Goal: Find contact information: Find contact information

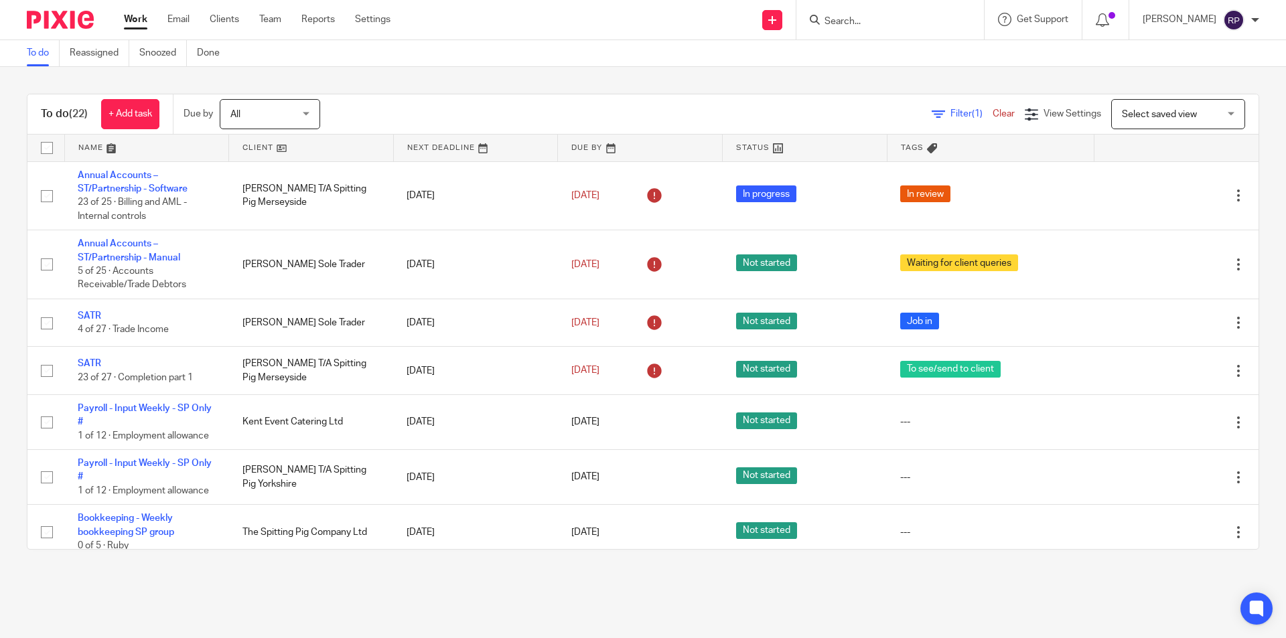
scroll to position [769, 0]
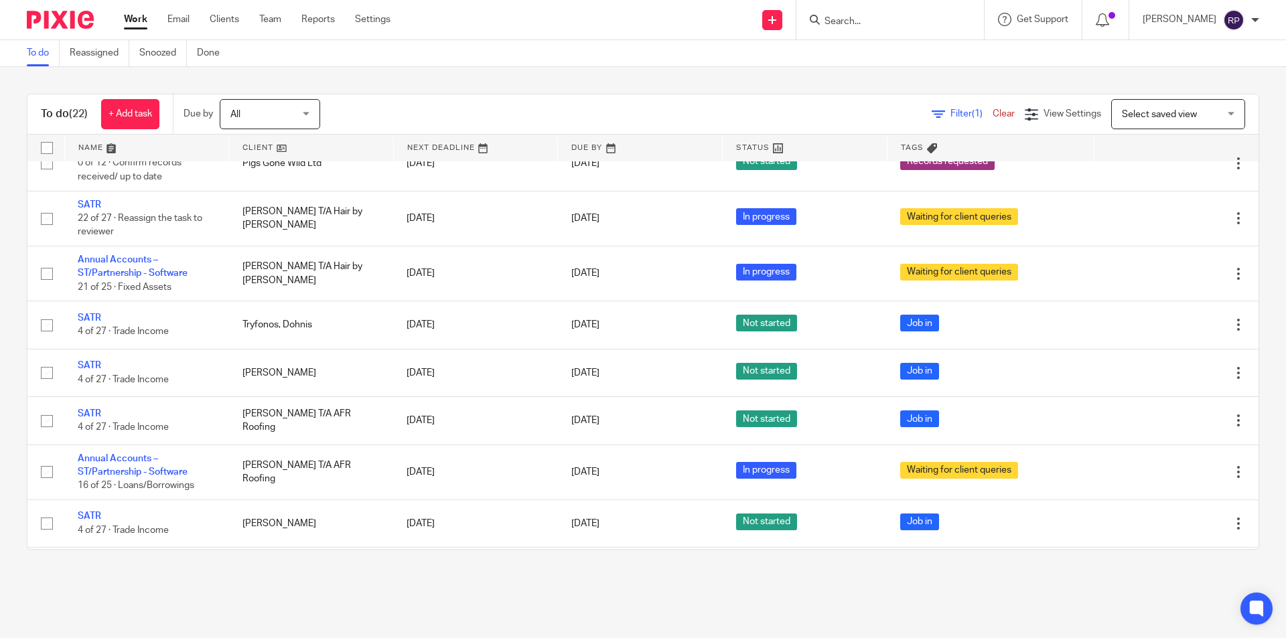
click at [879, 29] on div at bounding box center [890, 20] width 188 height 40
click at [878, 20] on input "Search" at bounding box center [883, 22] width 121 height 12
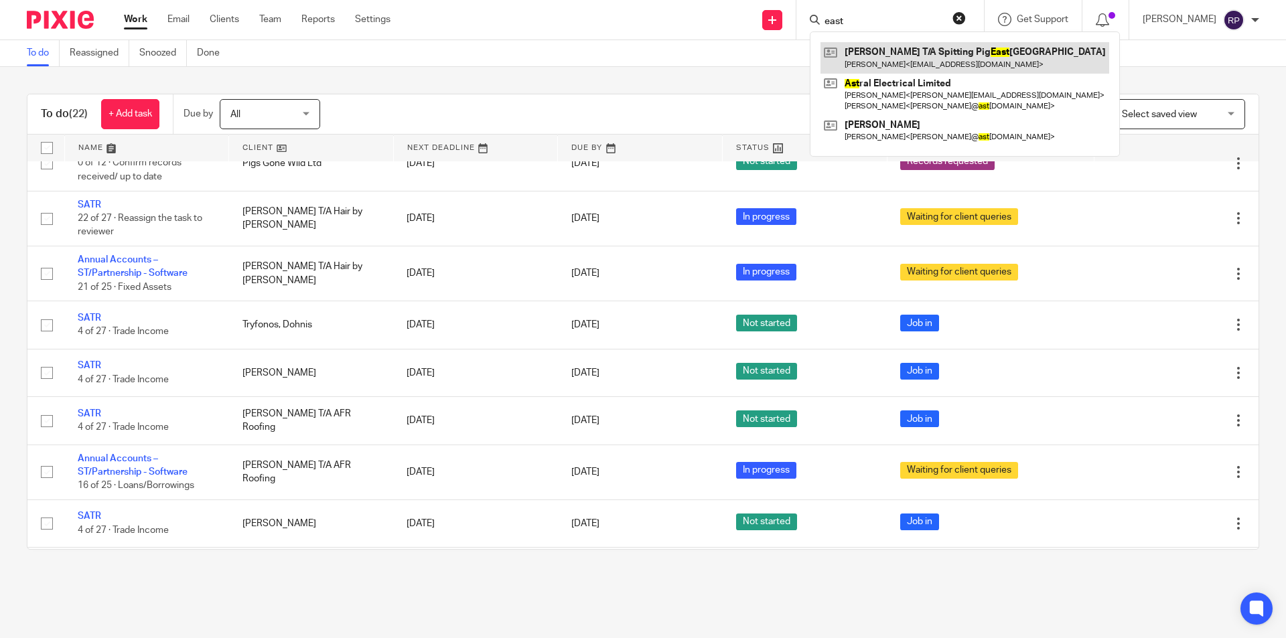
type input "east"
click at [893, 58] on link at bounding box center [964, 57] width 289 height 31
click at [915, 58] on link at bounding box center [964, 57] width 289 height 31
click at [953, 58] on link at bounding box center [964, 57] width 289 height 31
click at [731, 90] on div "To do (22) + Add task Due by All All Today Tomorrow This week Next week This mo…" at bounding box center [643, 322] width 1286 height 510
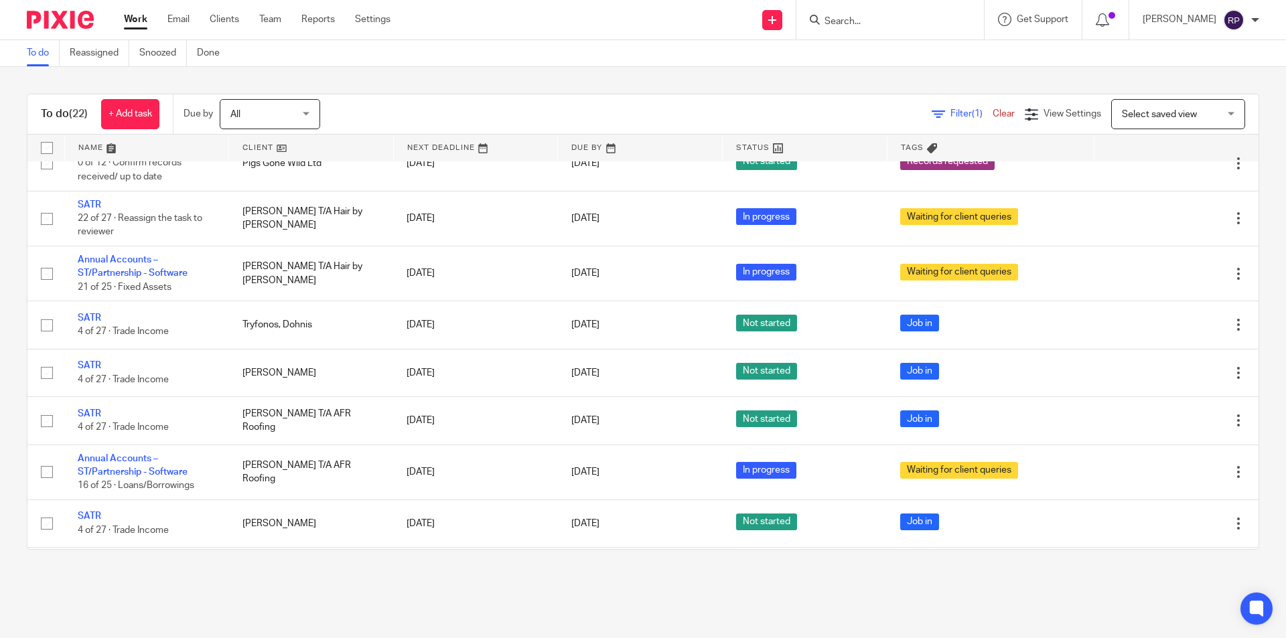
click at [859, 40] on div "Work Email Clients Team Reports Settings Work Email Clients Team Reports Settin…" at bounding box center [643, 20] width 1286 height 40
click at [858, 27] on input "Search" at bounding box center [883, 22] width 121 height 12
click at [913, 16] on input "Search" at bounding box center [883, 22] width 121 height 12
type input "arthur"
click at [928, 58] on link at bounding box center [938, 63] width 236 height 42
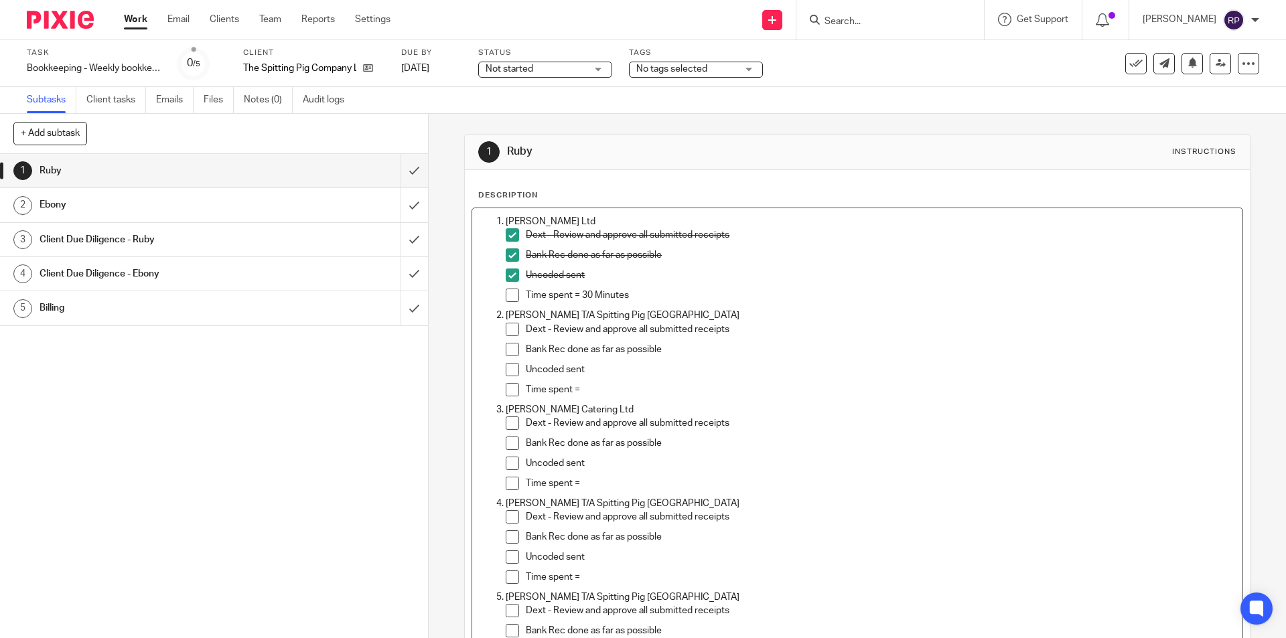
click at [508, 332] on span at bounding box center [512, 329] width 13 height 13
click at [511, 349] on span at bounding box center [512, 349] width 13 height 13
click at [510, 363] on span at bounding box center [512, 369] width 13 height 13
click at [615, 392] on p "Time spent =" at bounding box center [880, 389] width 709 height 13
click at [593, 485] on p "Time spent =" at bounding box center [880, 483] width 709 height 13
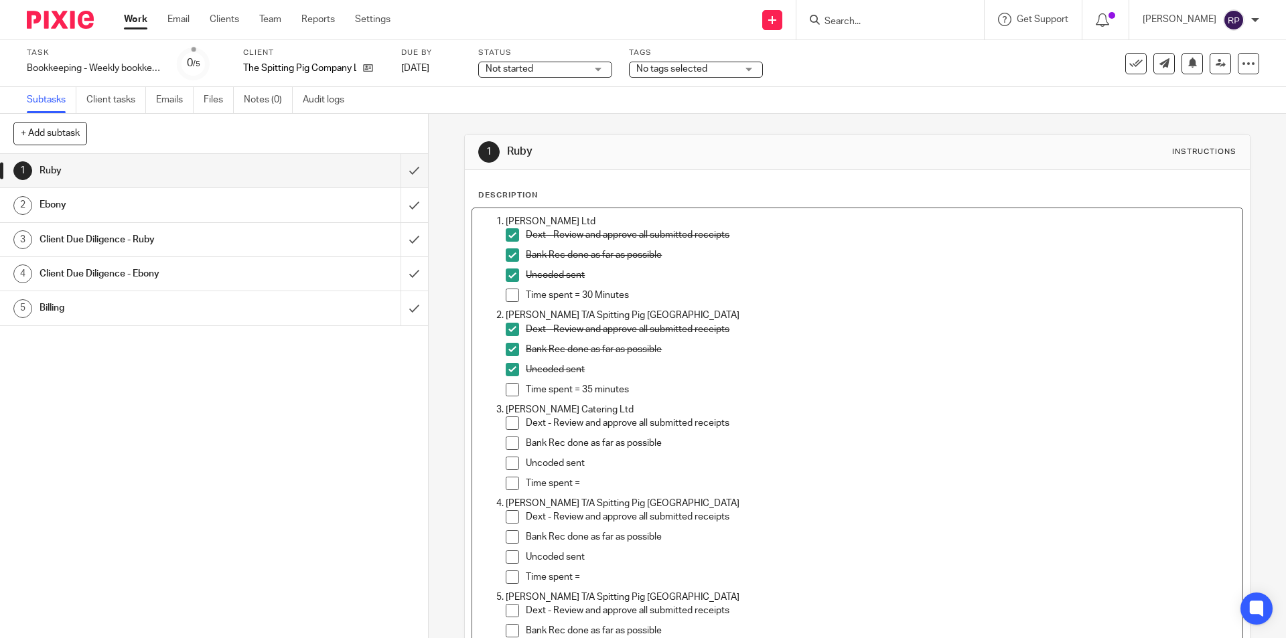
click at [508, 425] on span at bounding box center [512, 423] width 13 height 13
click at [506, 440] on span at bounding box center [512, 443] width 13 height 13
click at [510, 458] on span at bounding box center [512, 463] width 13 height 13
click at [589, 482] on p "Time spent =" at bounding box center [880, 483] width 709 height 13
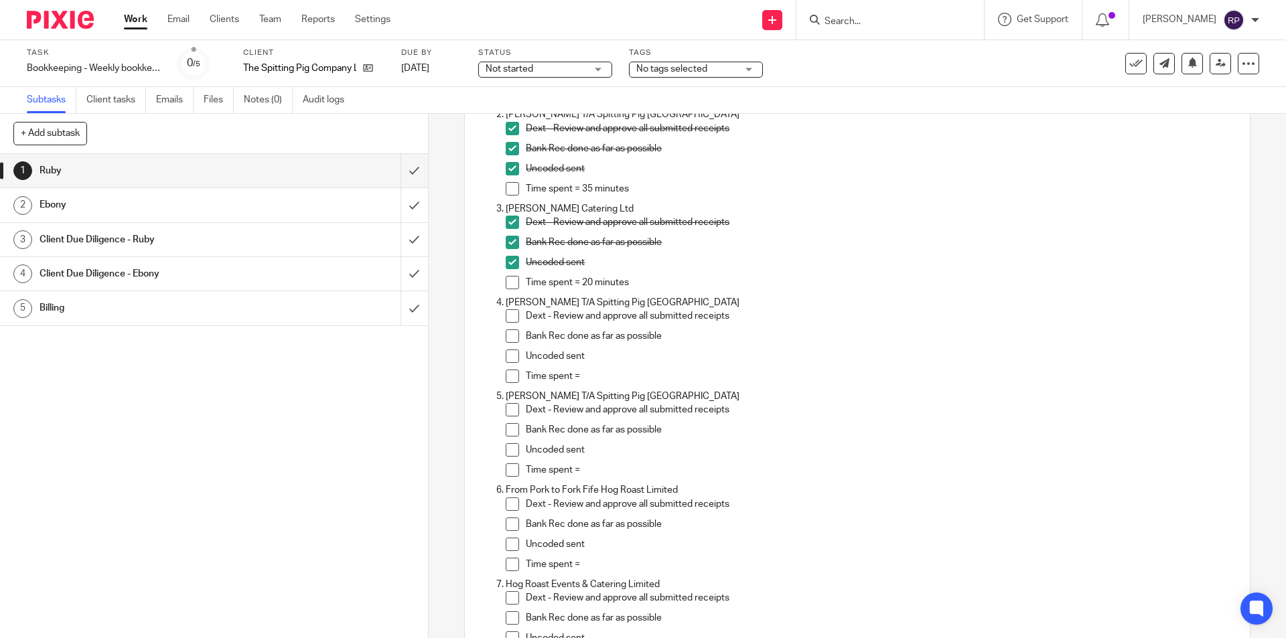
scroll to position [268, 0]
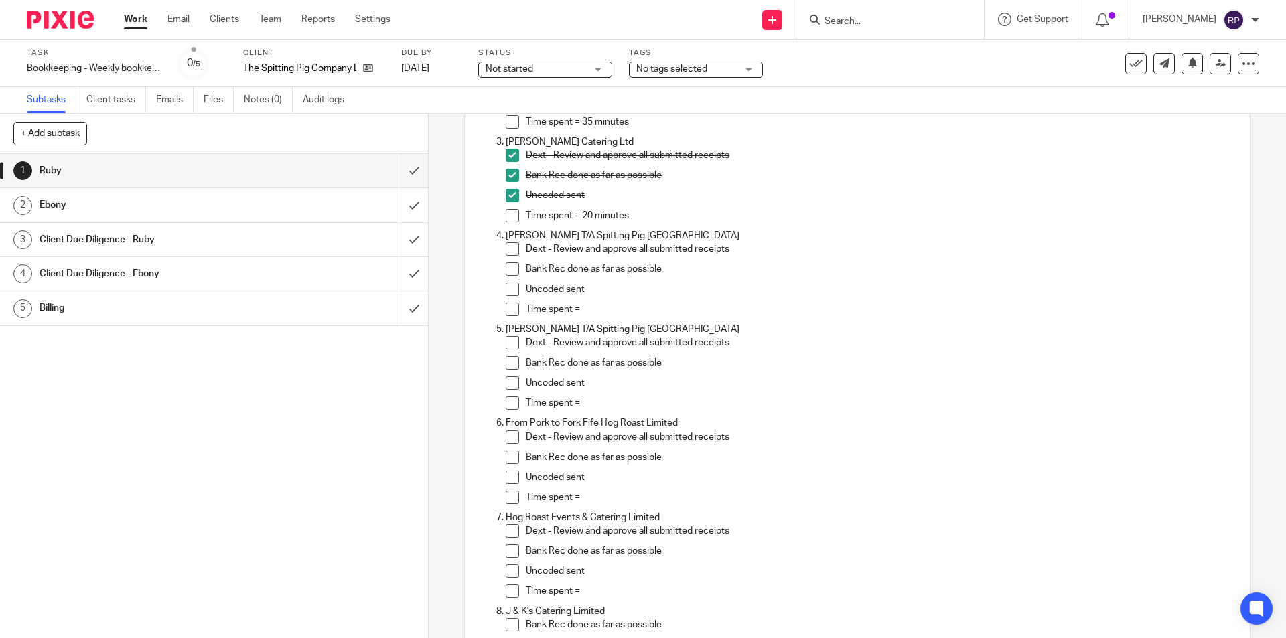
click at [871, 13] on form at bounding box center [894, 19] width 143 height 17
click at [875, 17] on input "Search" at bounding box center [883, 22] width 121 height 12
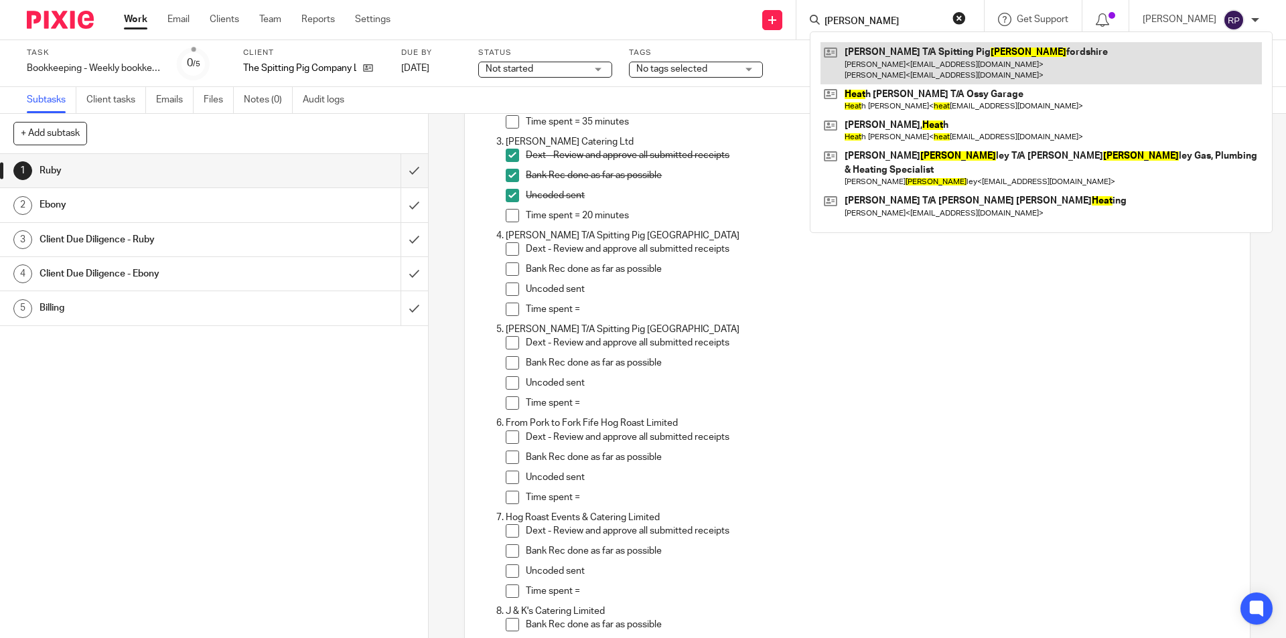
type input "hert"
click at [915, 59] on link at bounding box center [1040, 63] width 441 height 42
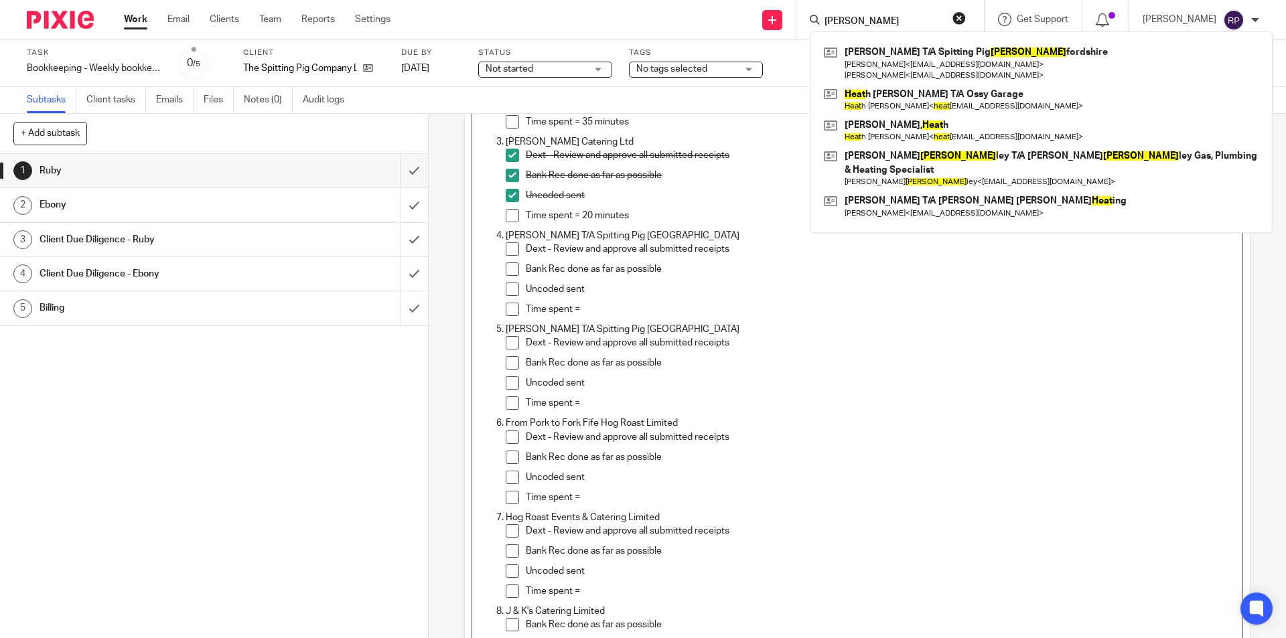
click at [952, 256] on p "Dext - Review and approve all submitted receipts" at bounding box center [880, 248] width 709 height 13
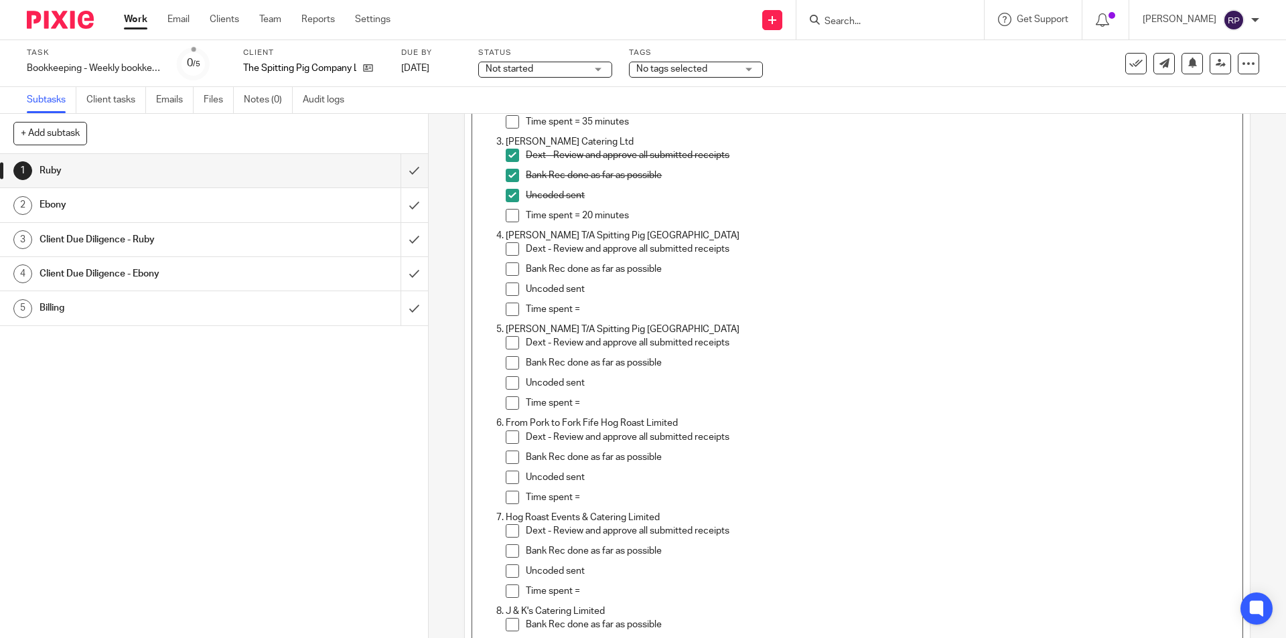
click at [507, 253] on span at bounding box center [512, 248] width 13 height 13
click at [513, 272] on span at bounding box center [512, 269] width 13 height 13
click at [506, 291] on span at bounding box center [512, 289] width 13 height 13
click at [582, 306] on p "Time spent =" at bounding box center [880, 309] width 709 height 13
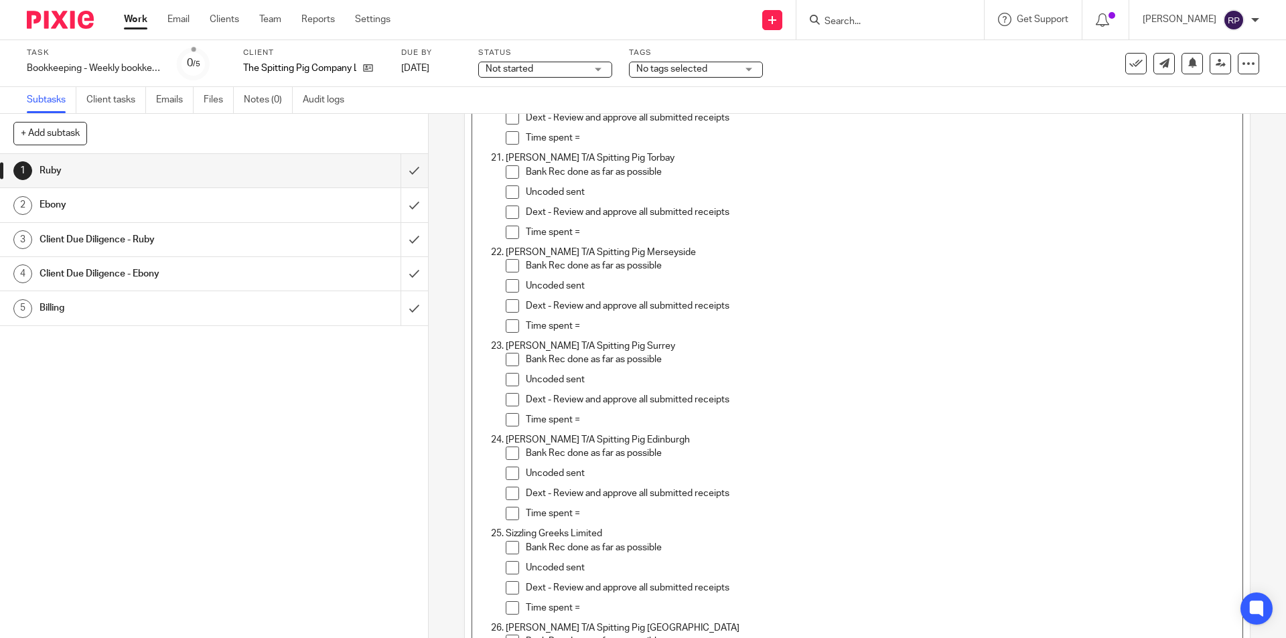
scroll to position [2236, 0]
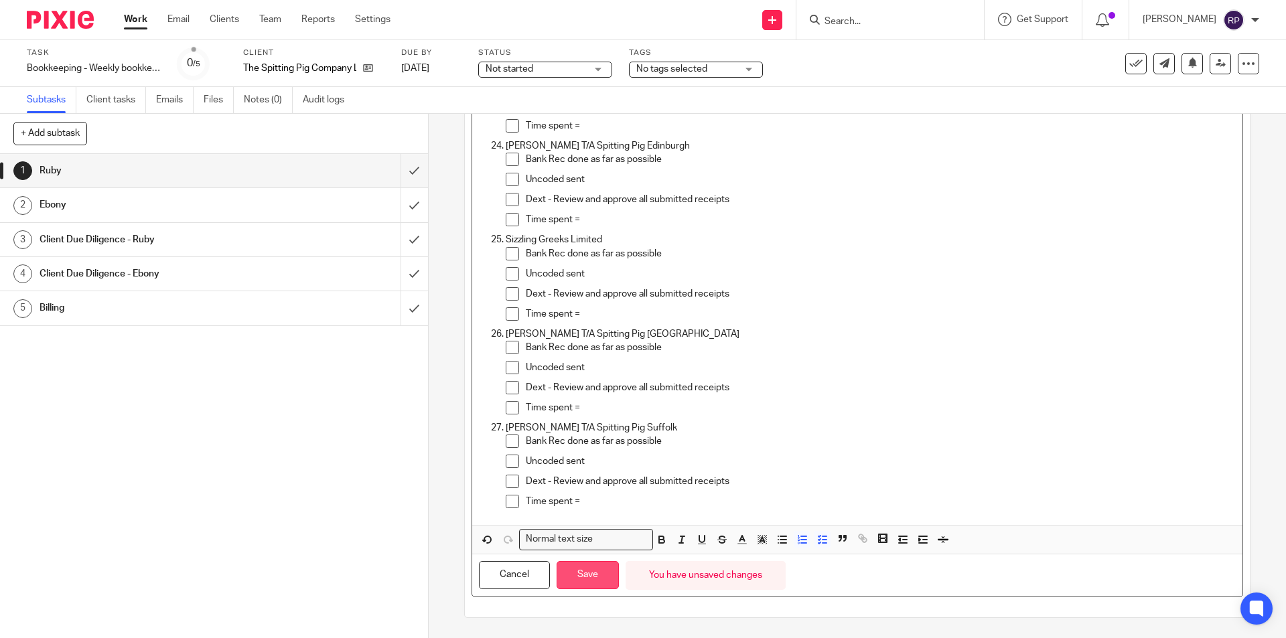
click at [585, 580] on button "Save" at bounding box center [588, 575] width 62 height 29
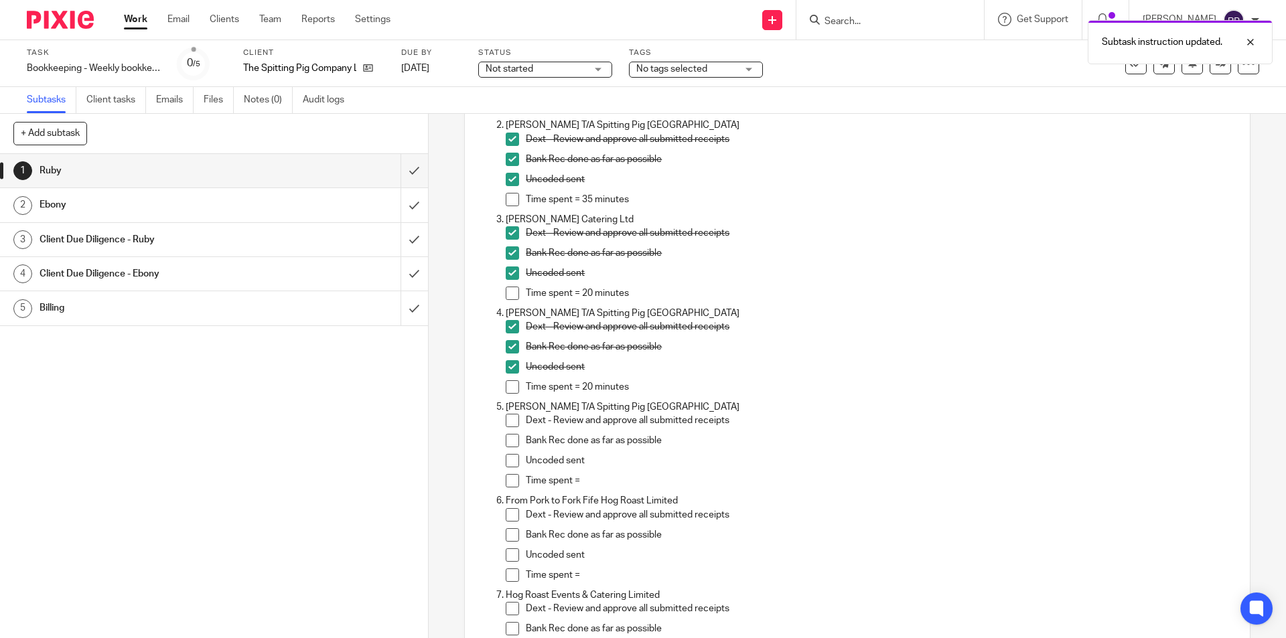
scroll to position [335, 0]
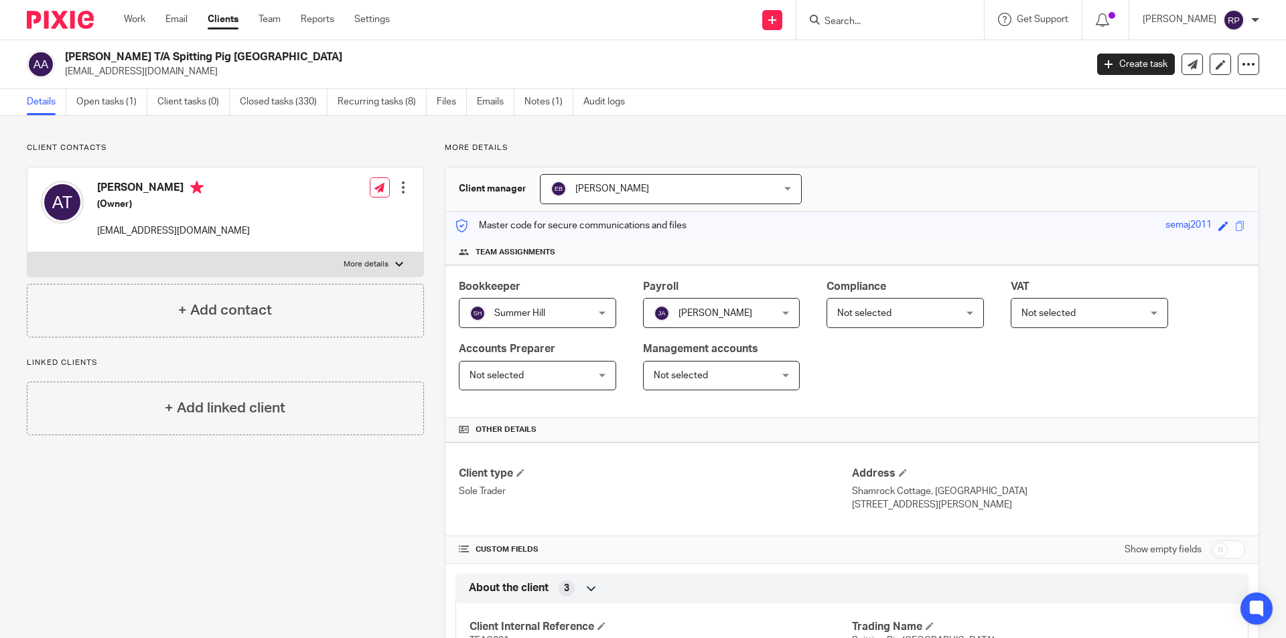
click at [347, 257] on label "More details" at bounding box center [225, 264] width 396 height 24
click at [27, 252] on input "More details" at bounding box center [27, 252] width 1 height 1
checkbox input "true"
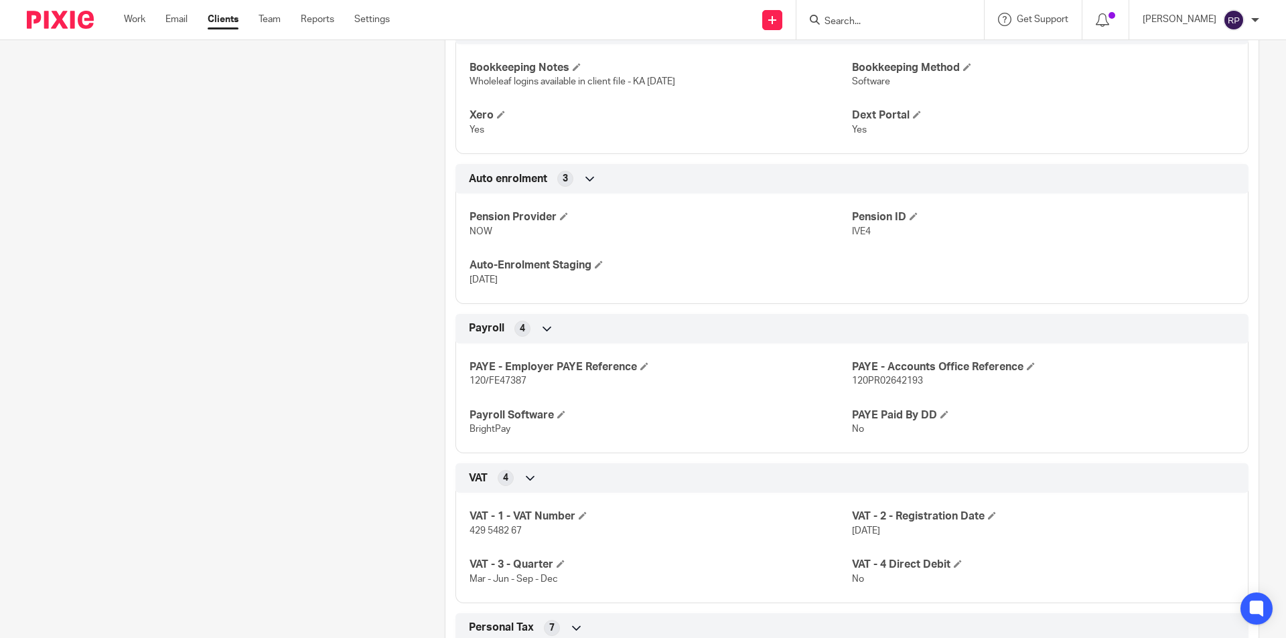
scroll to position [1272, 0]
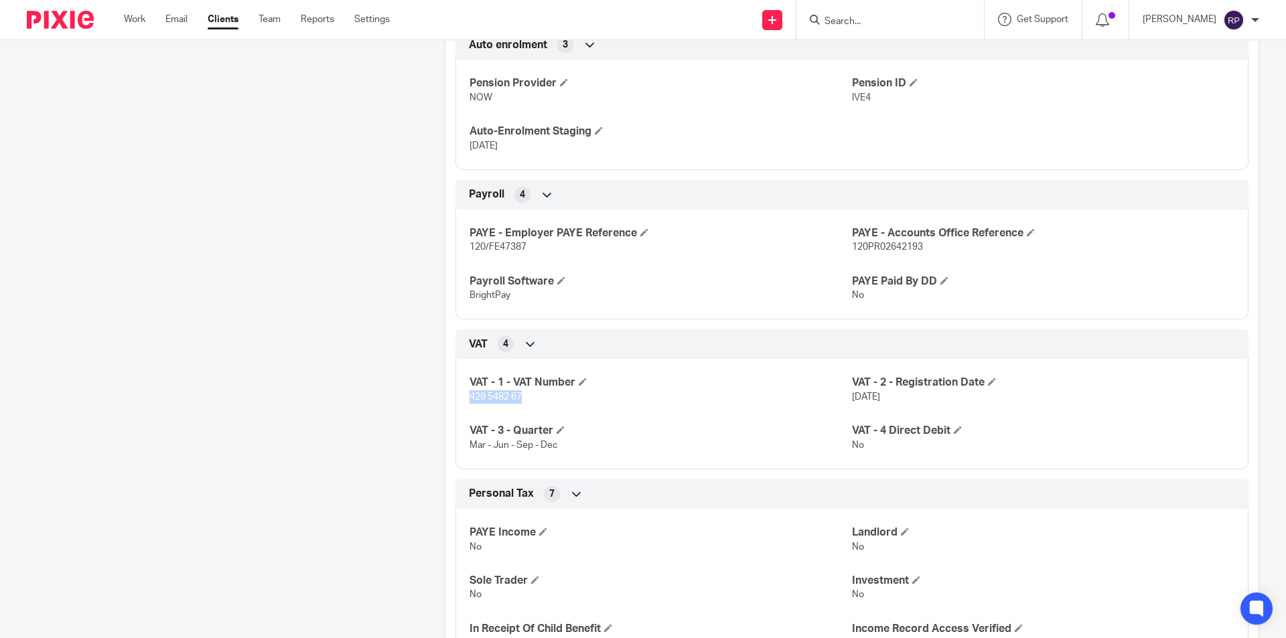
drag, startPoint x: 518, startPoint y: 393, endPoint x: 457, endPoint y: 402, distance: 61.6
click at [457, 402] on div "VAT - 1 - VAT Number 429 5482 67 VAT - 2 - Registration Date 1 Feb 2023 VAT - 3…" at bounding box center [851, 409] width 793 height 121
copy span "429 5482 67"
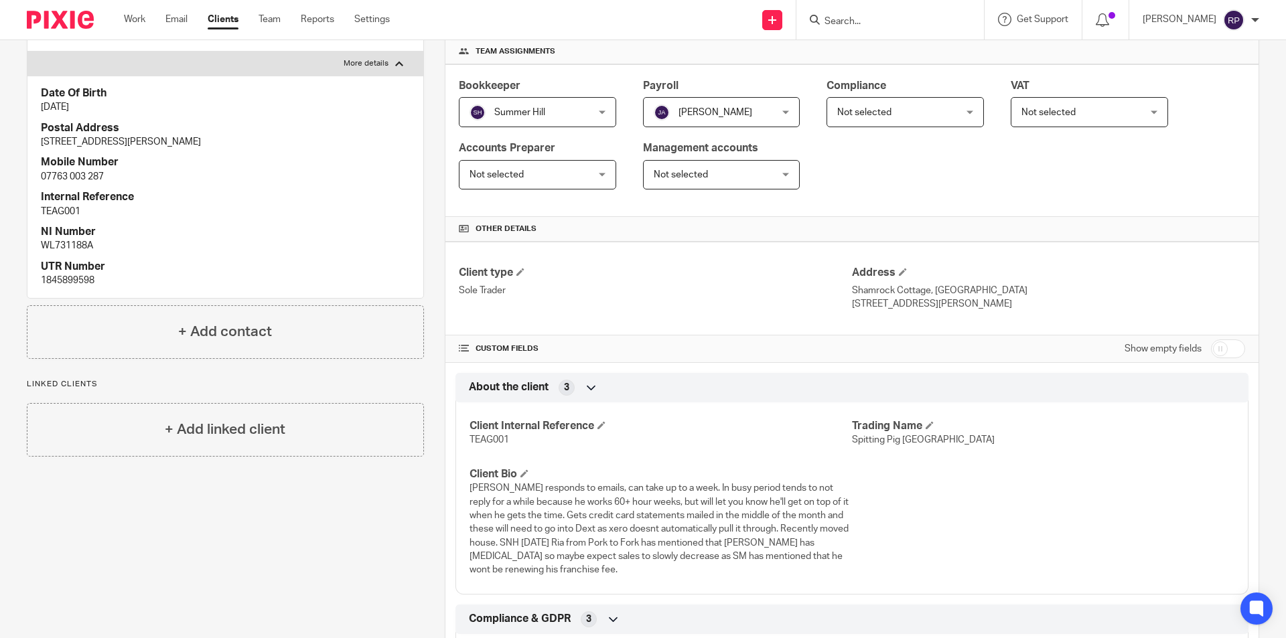
scroll to position [0, 0]
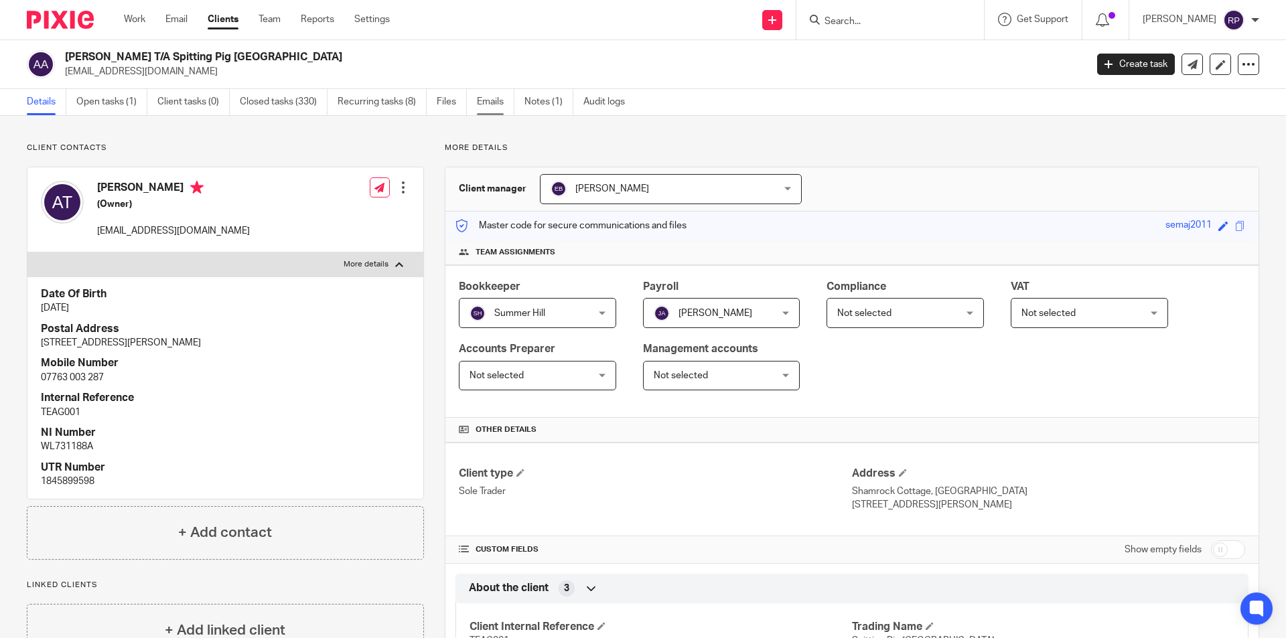
click at [484, 104] on link "Emails" at bounding box center [496, 102] width 38 height 26
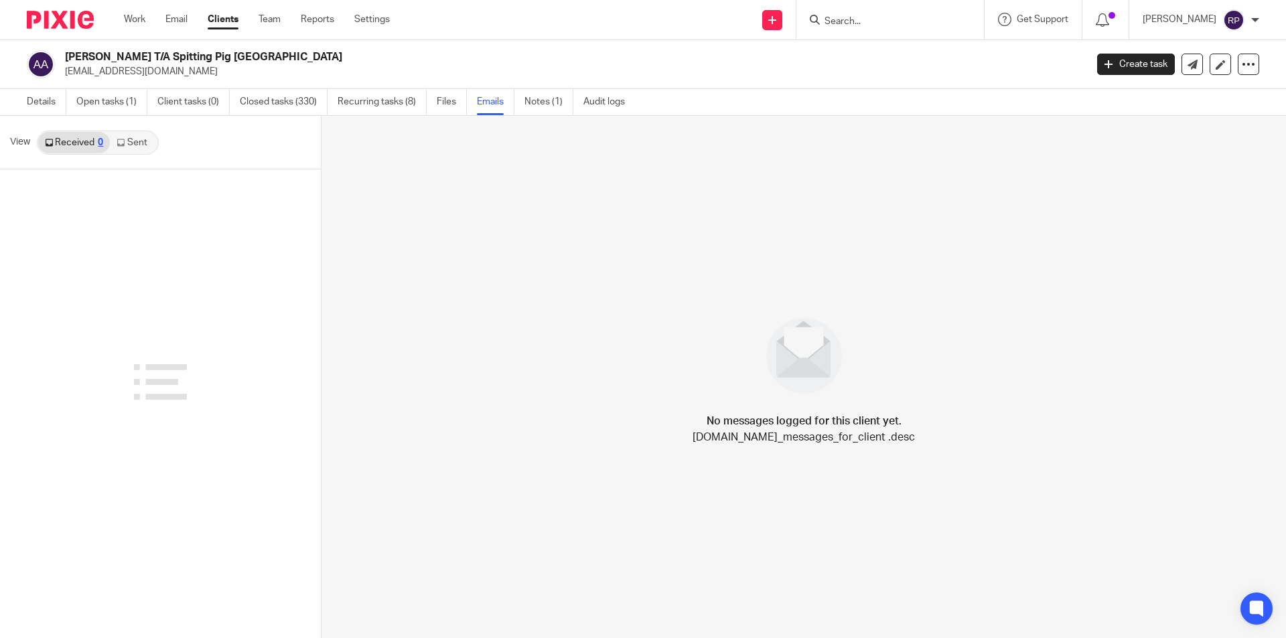
click at [126, 141] on link "Sent" at bounding box center [133, 142] width 47 height 21
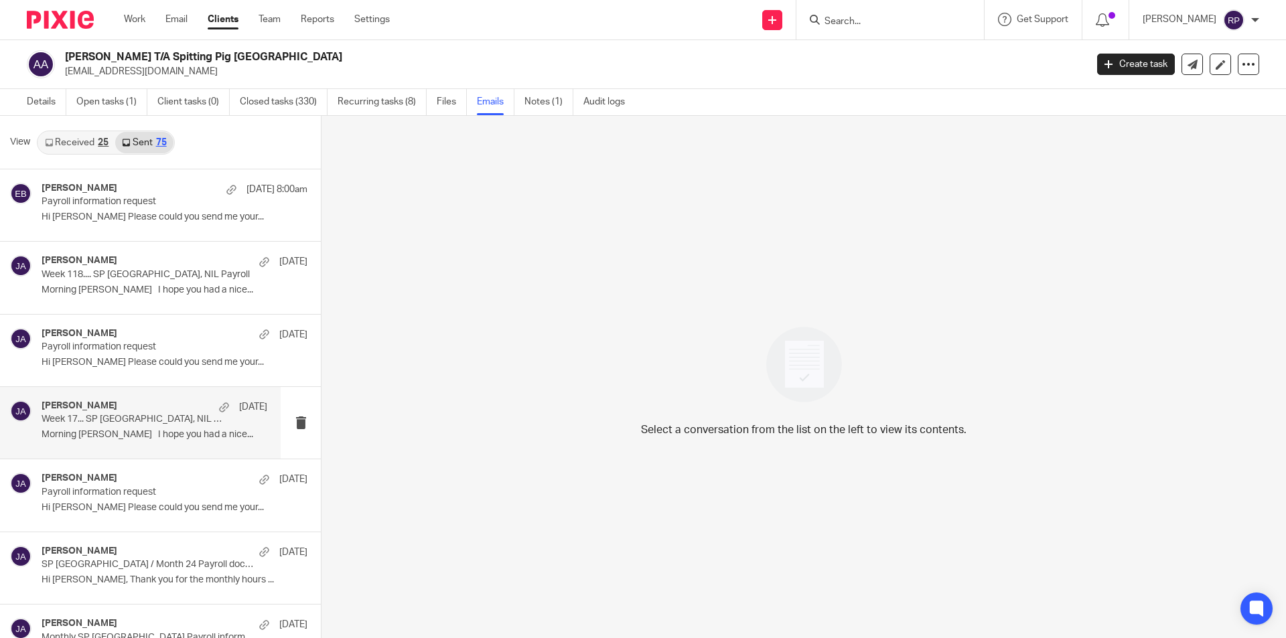
scroll to position [134, 0]
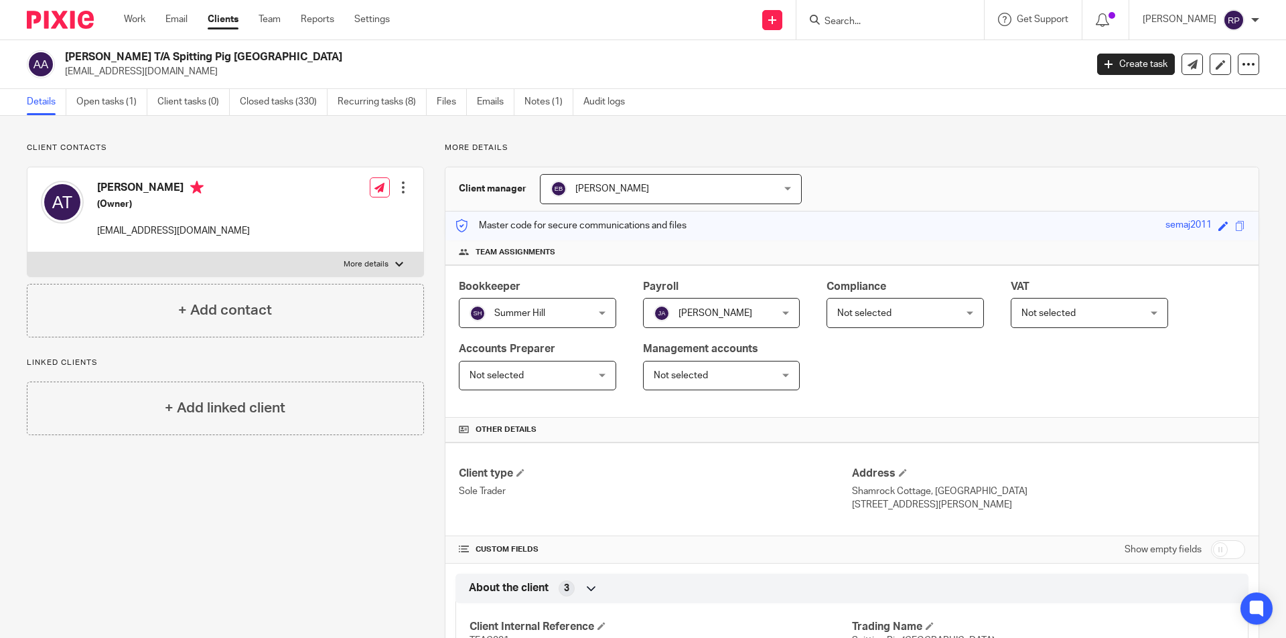
drag, startPoint x: 94, startPoint y: 230, endPoint x: 235, endPoint y: 234, distance: 141.4
click at [235, 234] on div "[PERSON_NAME] (Owner) [EMAIL_ADDRESS][DOMAIN_NAME] Edit contact Create client f…" at bounding box center [225, 209] width 396 height 85
copy p "[EMAIL_ADDRESS][DOMAIN_NAME]"
click at [486, 99] on link "Emails" at bounding box center [496, 102] width 38 height 26
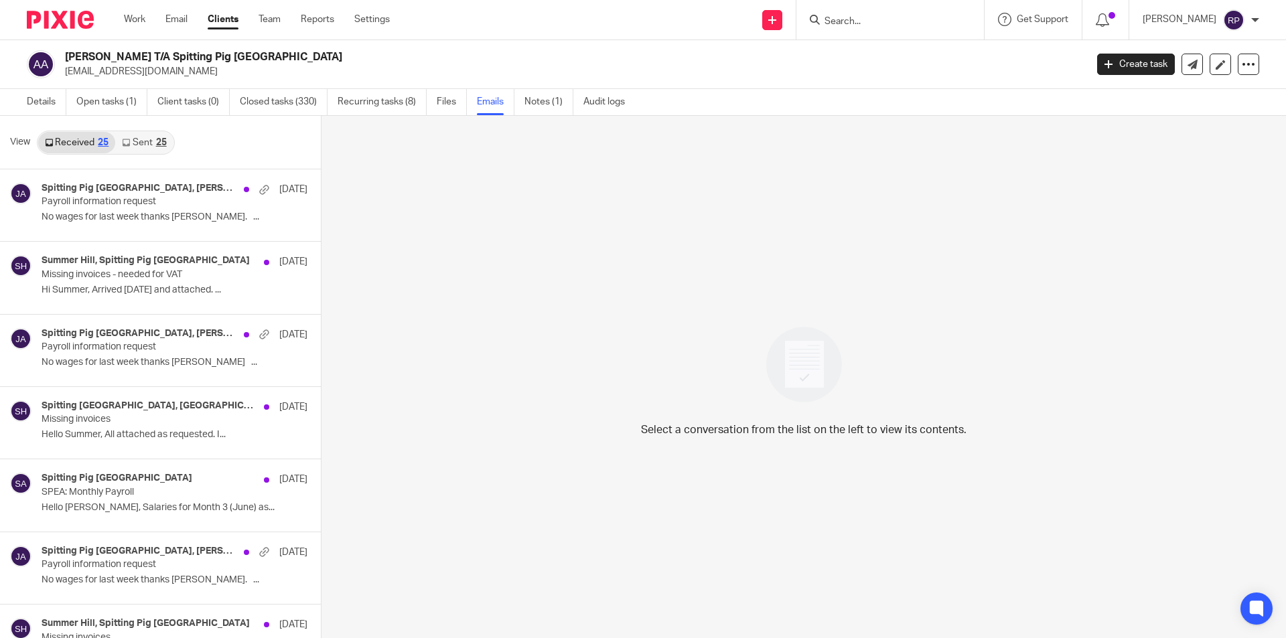
click at [147, 147] on link "Sent 25" at bounding box center [144, 142] width 58 height 21
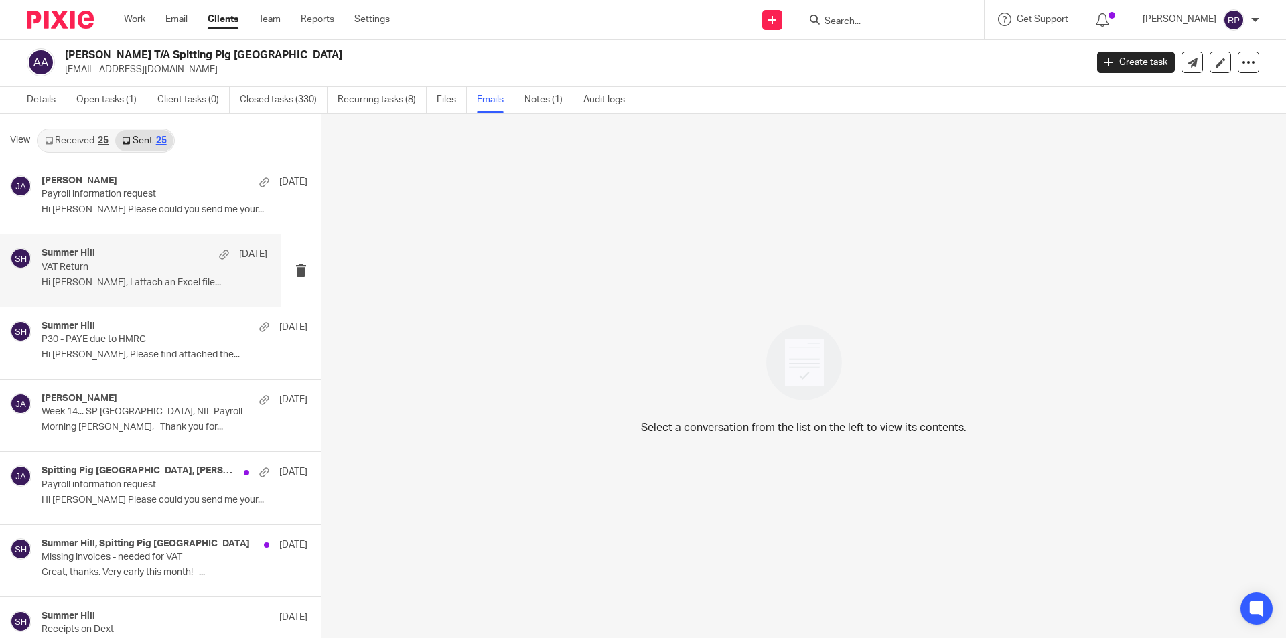
scroll to position [871, 0]
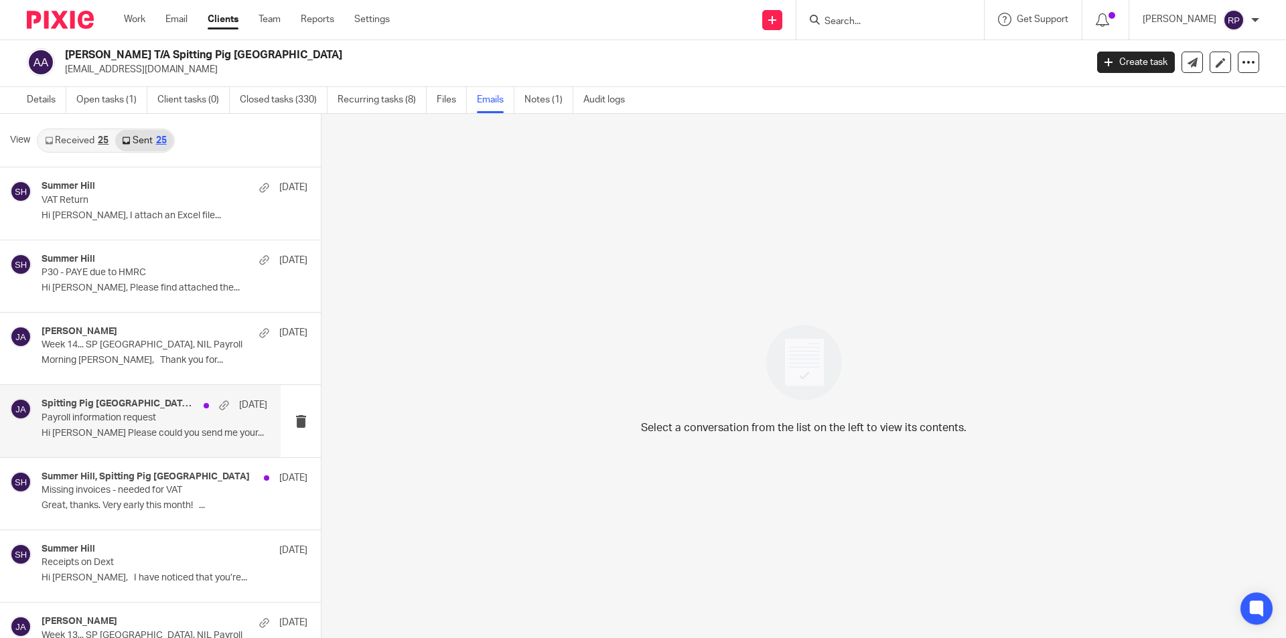
click at [153, 423] on p "Payroll information request" at bounding box center [132, 418] width 181 height 11
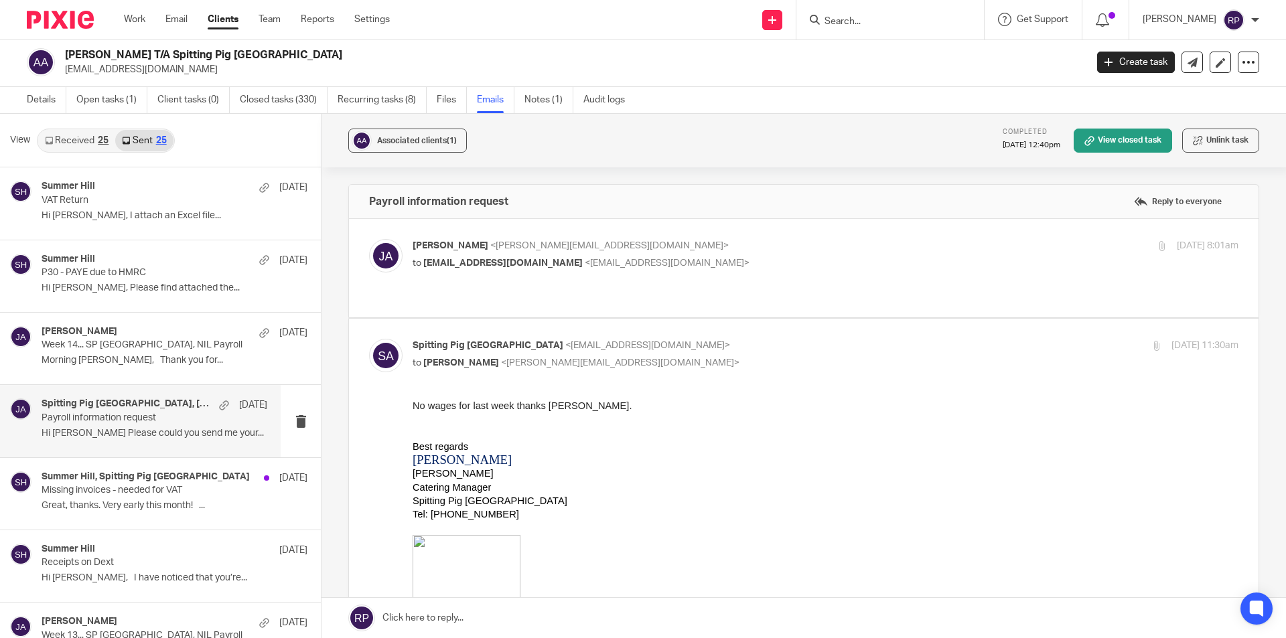
scroll to position [0, 0]
click at [145, 491] on p "Missing invoices - needed for VAT" at bounding box center [132, 490] width 181 height 11
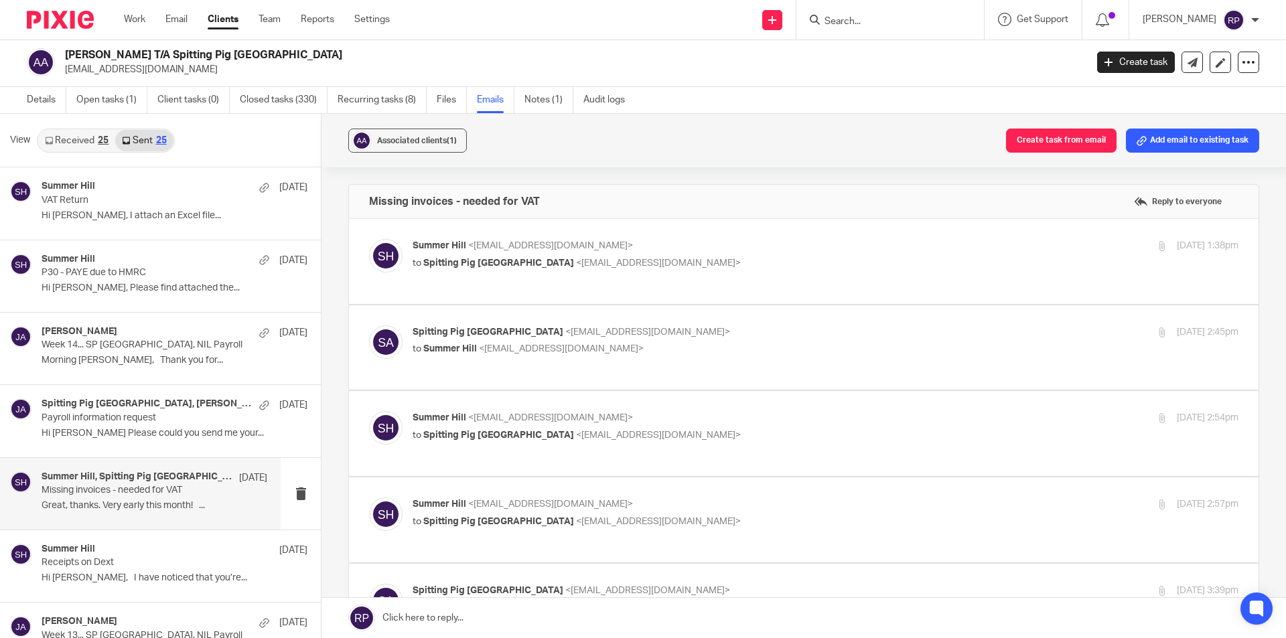
click at [769, 262] on p "to Spitting Pig East Anglia <info@spittingpigeastanglia.co.uk>" at bounding box center [688, 263] width 550 height 14
checkbox input "true"
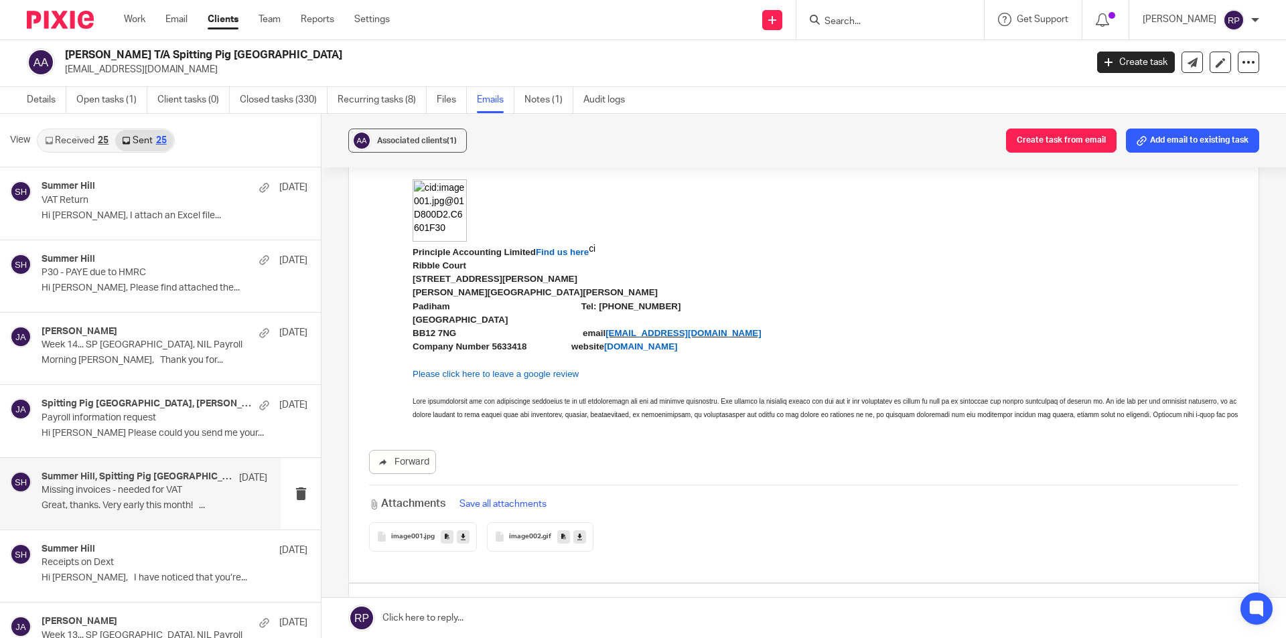
scroll to position [603, 0]
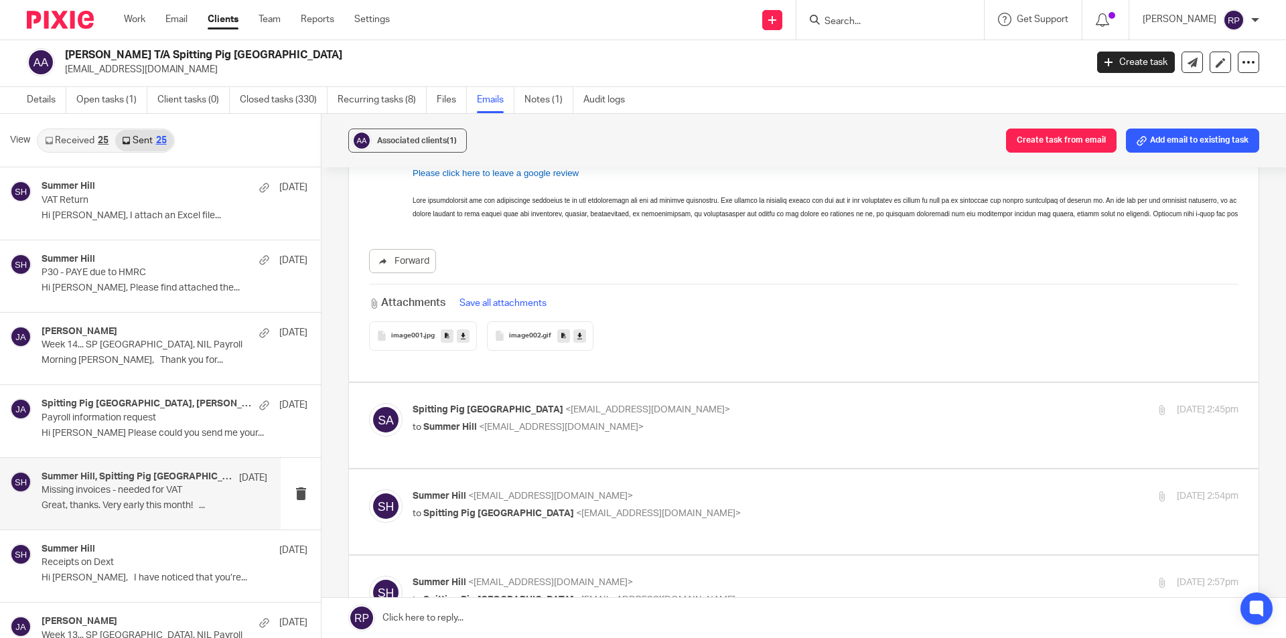
click at [701, 431] on p "to Summer Hill <summer@principle-accounting.co.uk>" at bounding box center [688, 428] width 550 height 14
checkbox input "true"
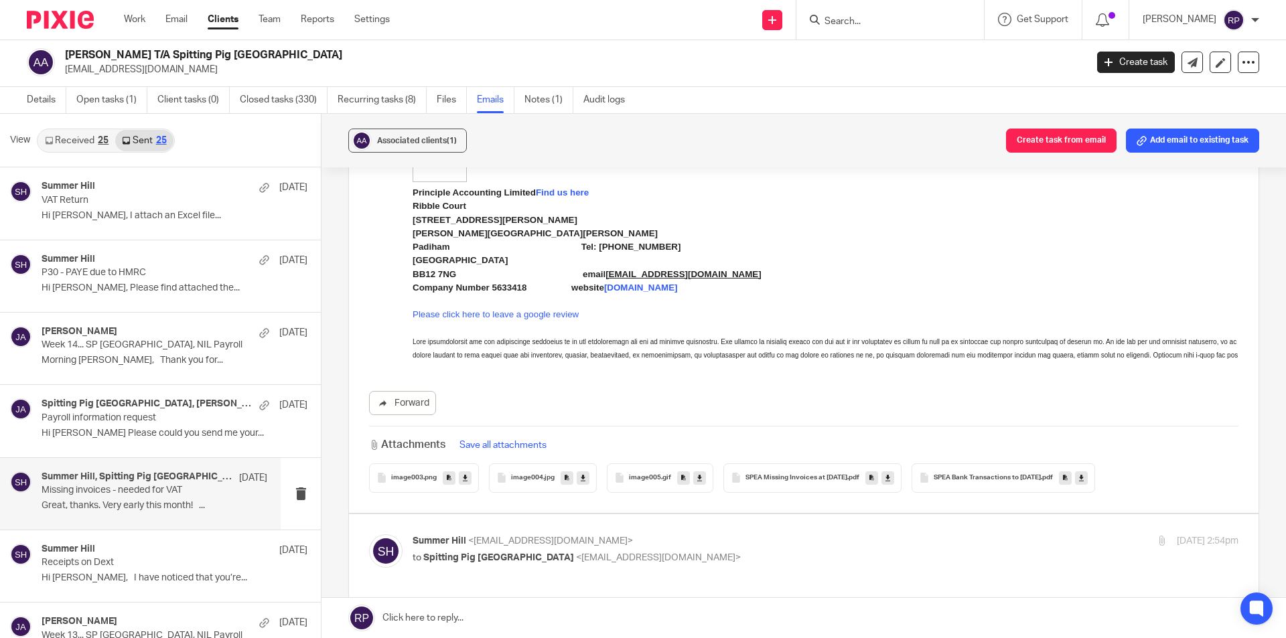
scroll to position [1741, 0]
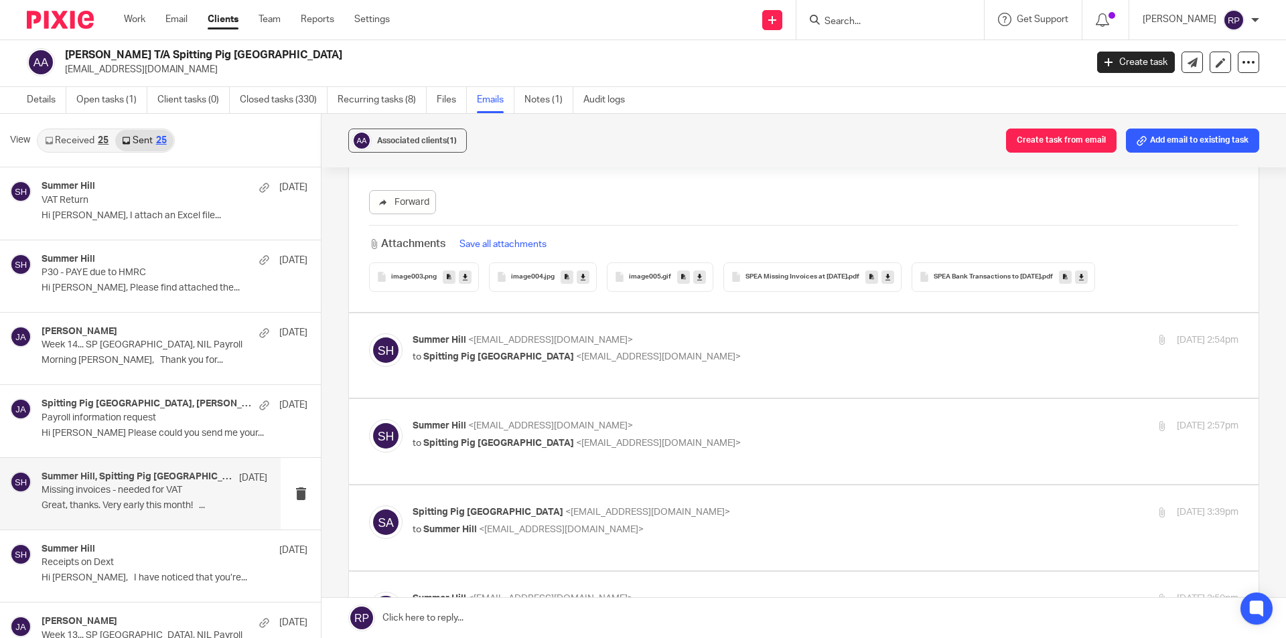
click at [745, 340] on p "Summer Hill <summer@principle-accounting.co.uk>" at bounding box center [688, 341] width 550 height 14
checkbox input "true"
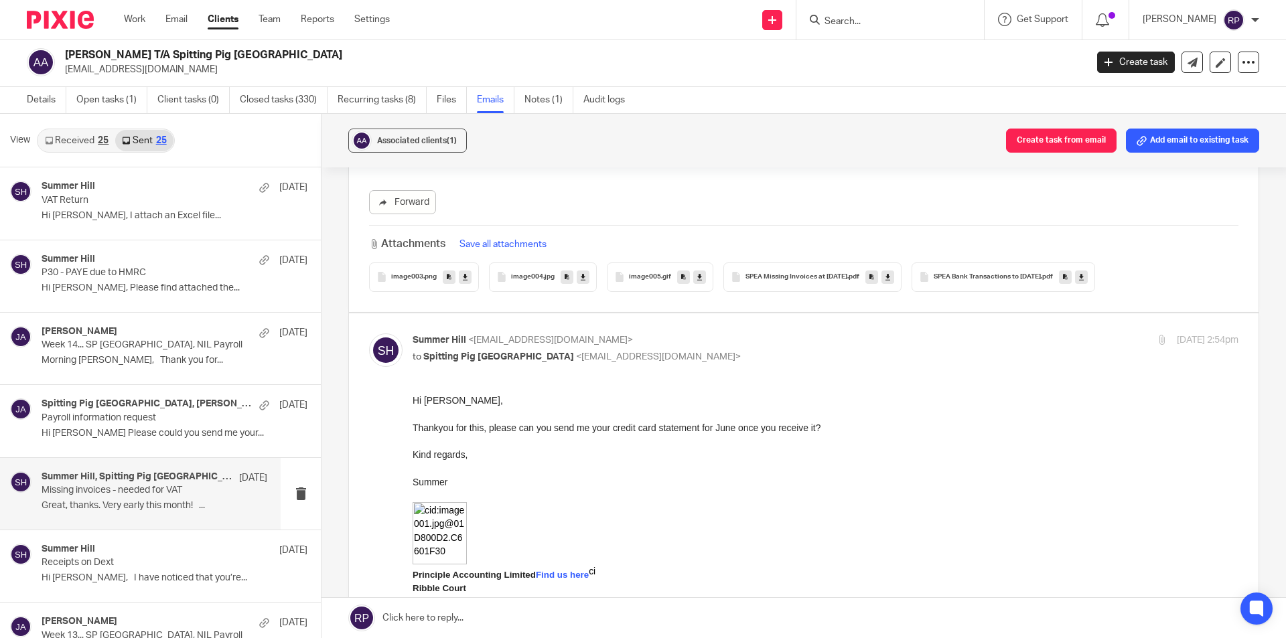
scroll to position [0, 0]
click at [956, 278] on span "SPEA Bank Transactions to 02-07-25" at bounding box center [987, 277] width 107 height 8
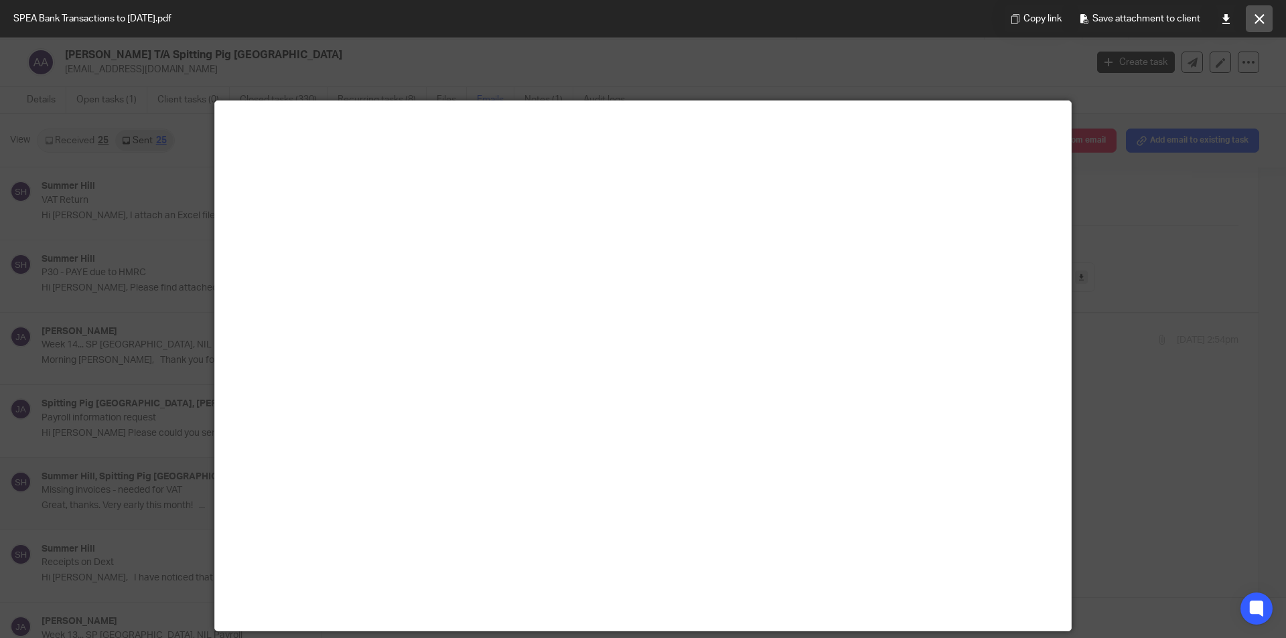
click at [1268, 22] on button at bounding box center [1259, 18] width 27 height 27
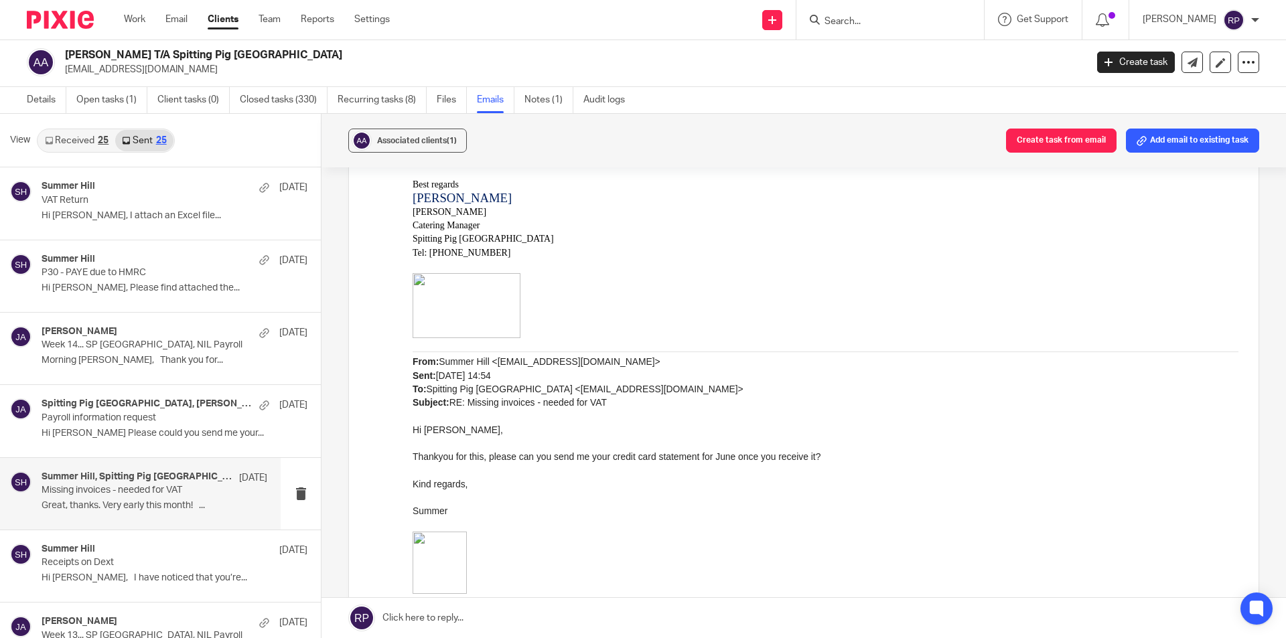
scroll to position [4554, 0]
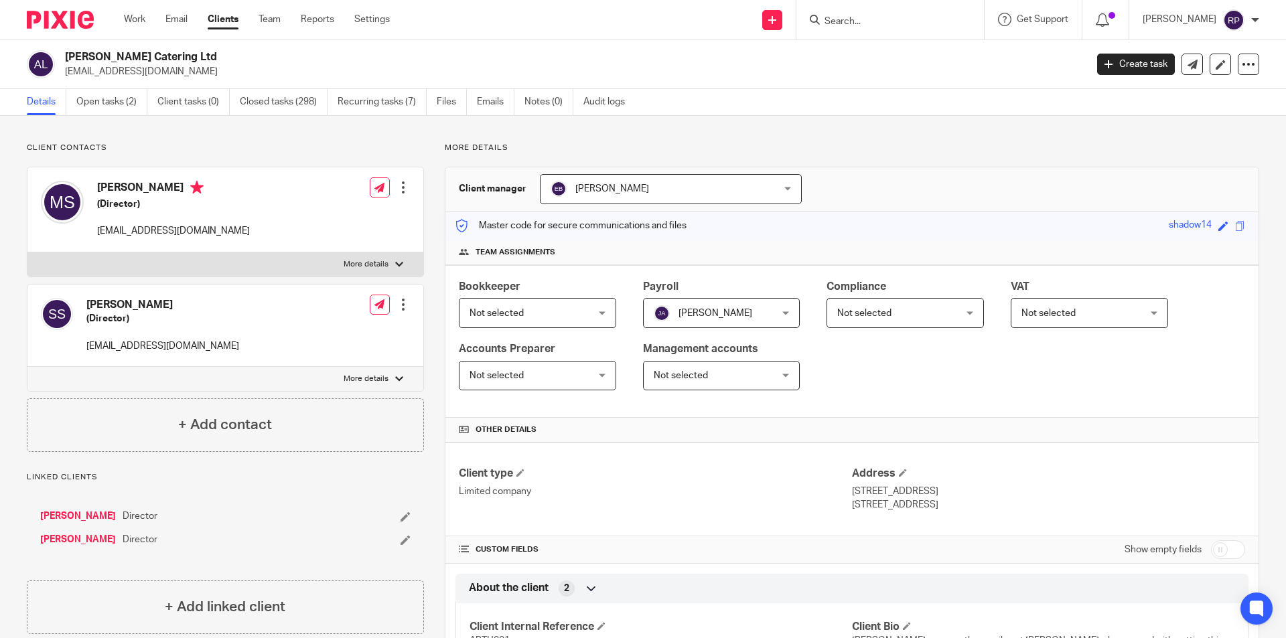
drag, startPoint x: 97, startPoint y: 228, endPoint x: 248, endPoint y: 233, distance: 151.4
click at [248, 233] on div "[PERSON_NAME] (Director) [EMAIL_ADDRESS][DOMAIN_NAME] Edit contact Create clien…" at bounding box center [225, 209] width 396 height 85
copy p "[EMAIL_ADDRESS][DOMAIN_NAME]"
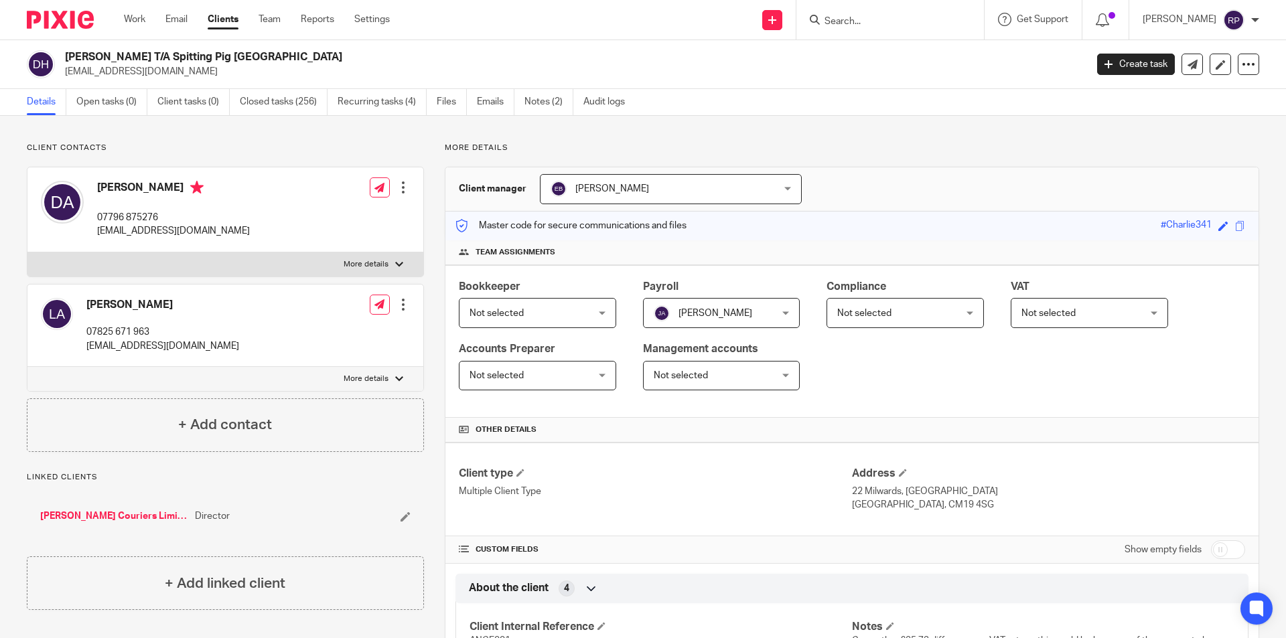
drag, startPoint x: 265, startPoint y: 231, endPoint x: 95, endPoint y: 236, distance: 169.5
click at [95, 236] on div "Darren Angell 07796 875276 info@spittingpighertfordshire.co.uk Edit contact Cre…" at bounding box center [225, 209] width 396 height 85
copy p "info@spittingpighertfordshire.co.uk"
drag, startPoint x: 304, startPoint y: 157, endPoint x: 316, endPoint y: 153, distance: 12.9
click at [304, 157] on div "Client contacts Darren Angell 07796 875276 info@spittingpighertfordshire.co.uk …" at bounding box center [225, 297] width 397 height 309
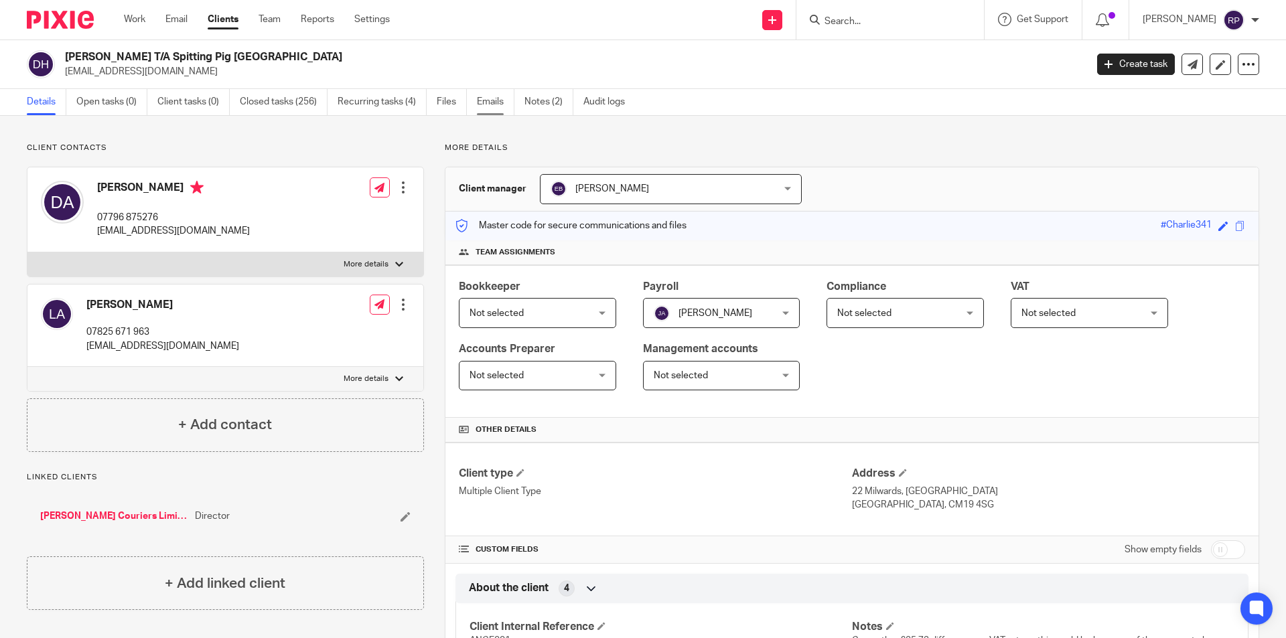
click at [490, 104] on link "Emails" at bounding box center [496, 102] width 38 height 26
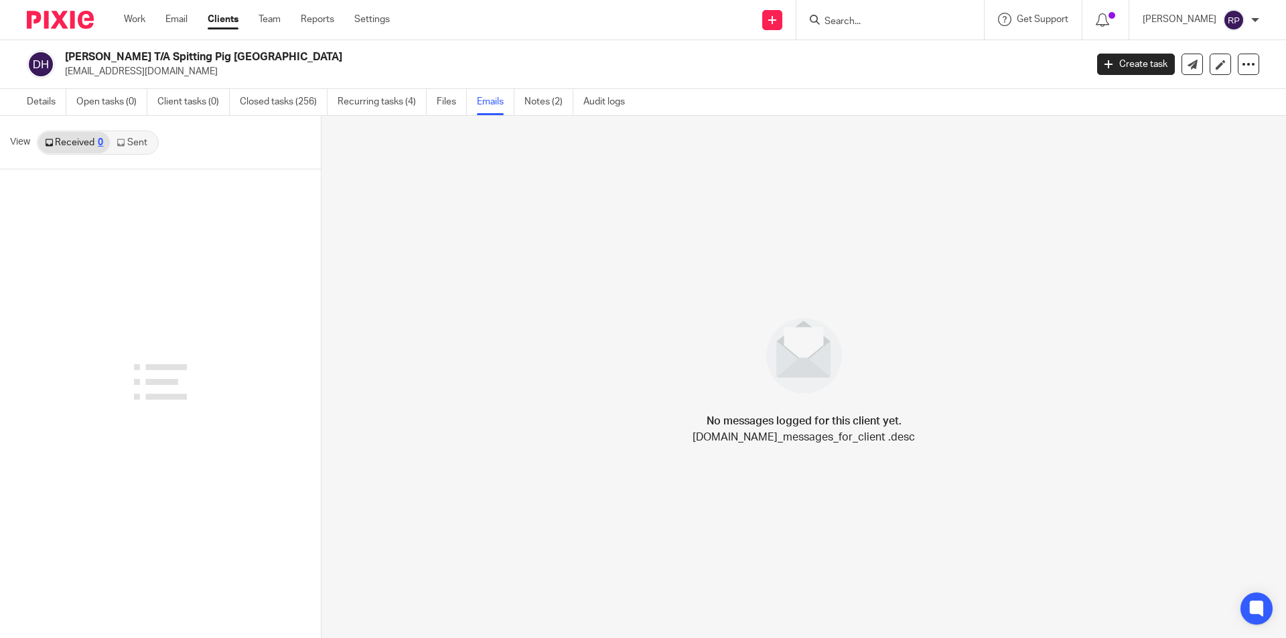
click at [137, 152] on link "Sent" at bounding box center [133, 142] width 47 height 21
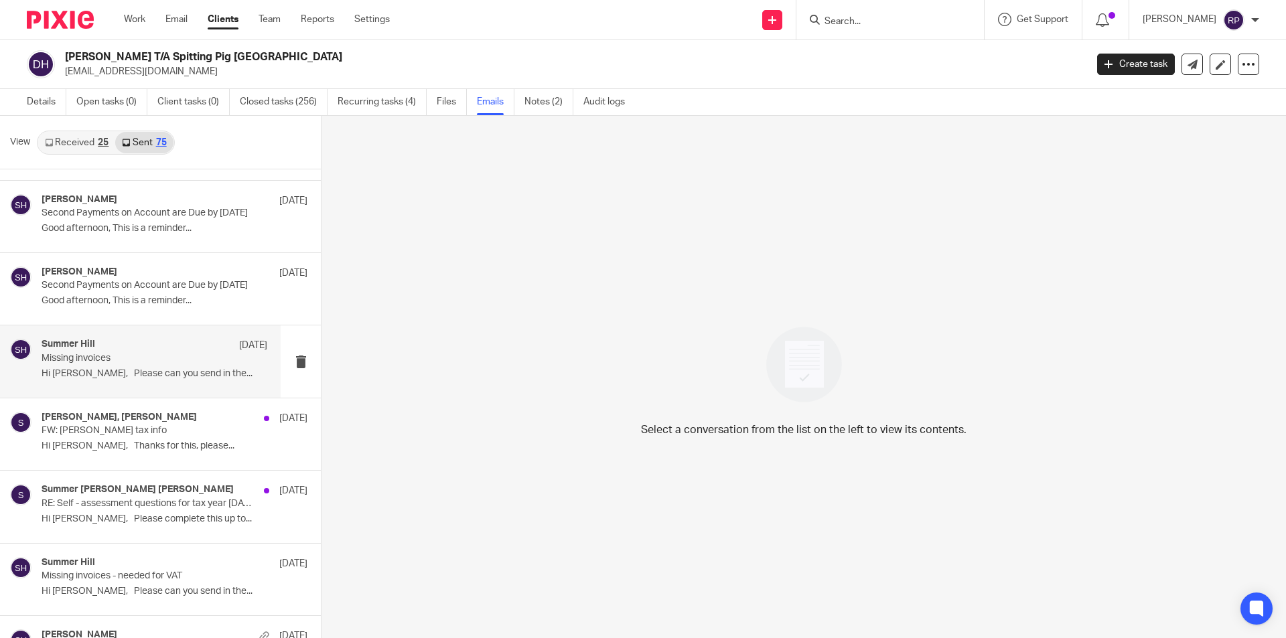
scroll to position [201, 0]
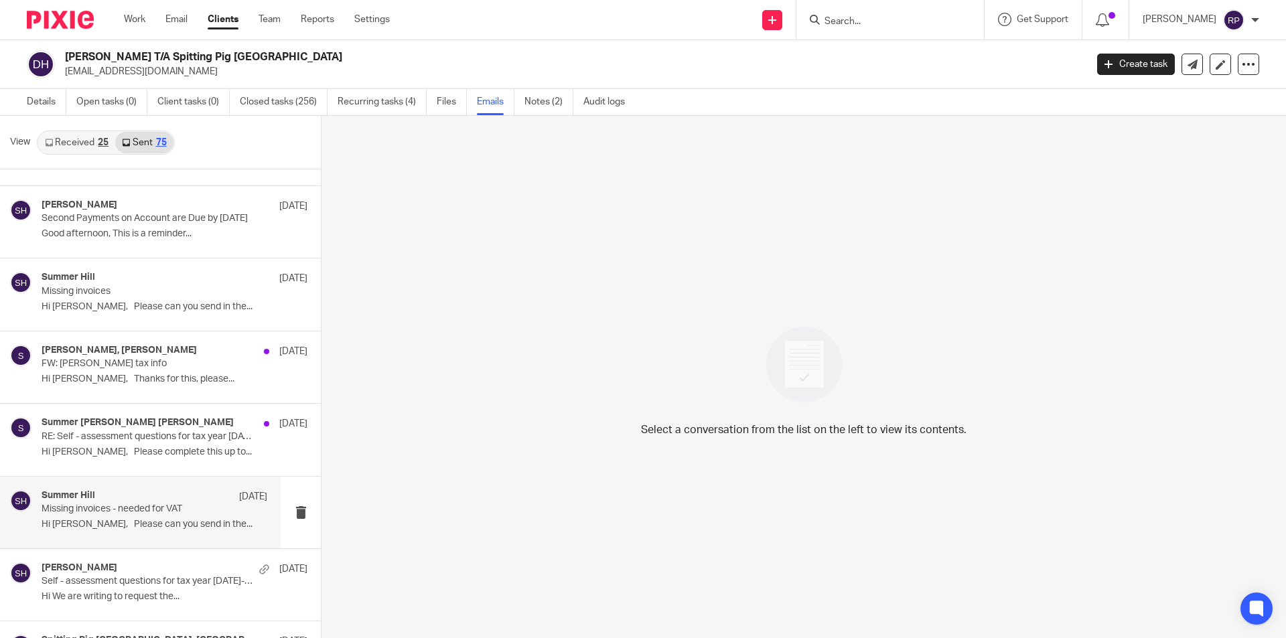
click at [127, 524] on p "Hi [PERSON_NAME], Please can you send in the..." at bounding box center [155, 524] width 226 height 11
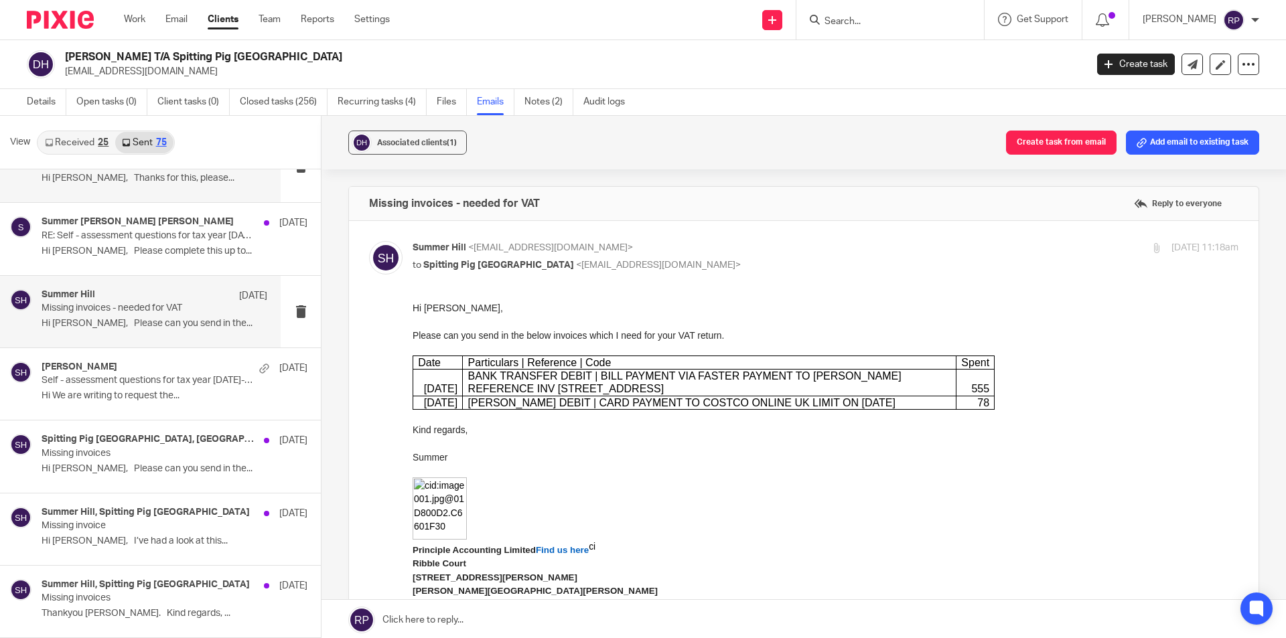
scroll to position [0, 0]
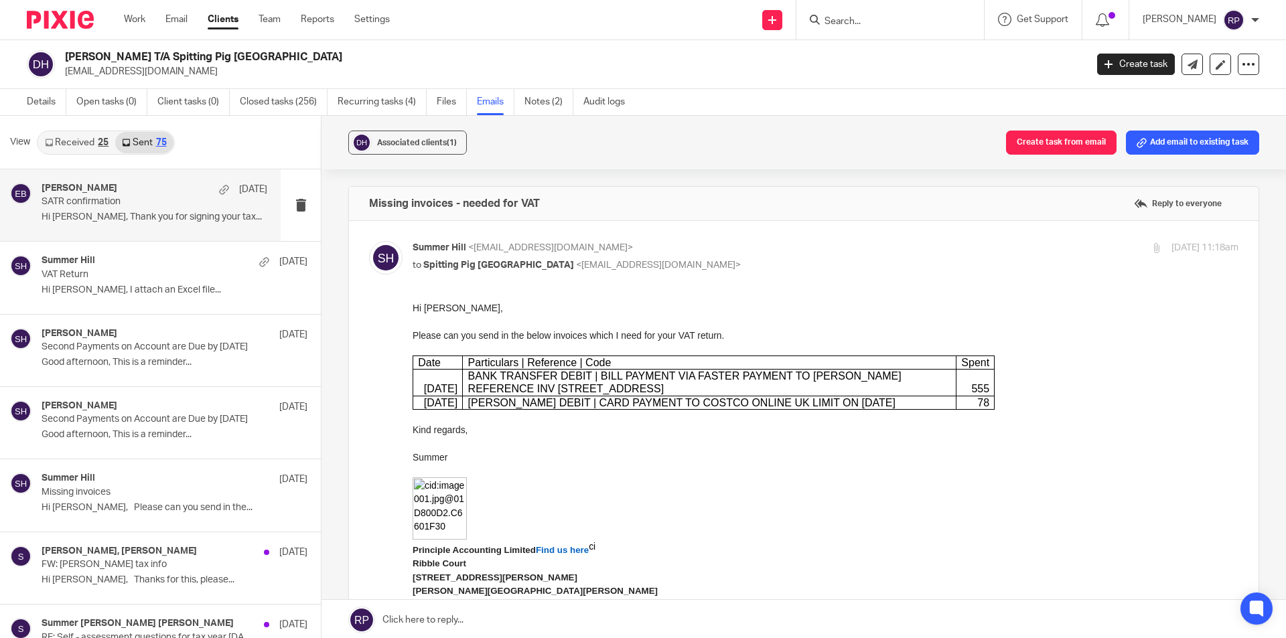
click at [159, 197] on p "SATR confirmation" at bounding box center [132, 201] width 181 height 11
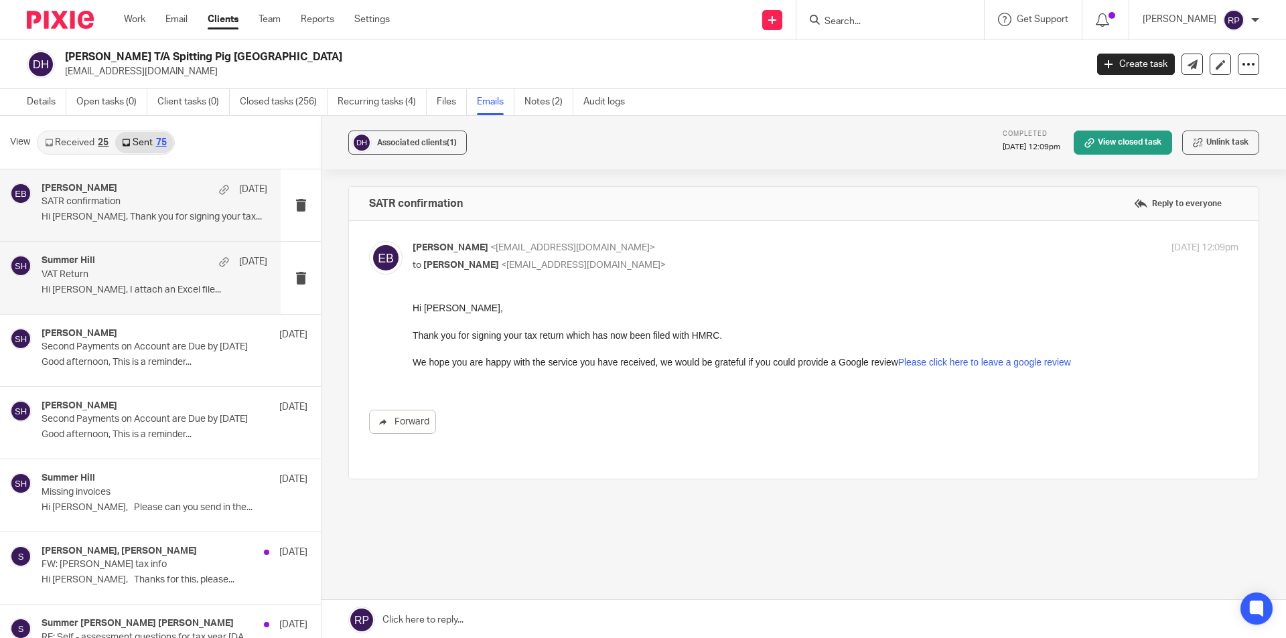
click at [160, 254] on div "Summer Hill [DATE] VAT Return Hi [PERSON_NAME], I attach an Excel file..." at bounding box center [140, 278] width 281 height 72
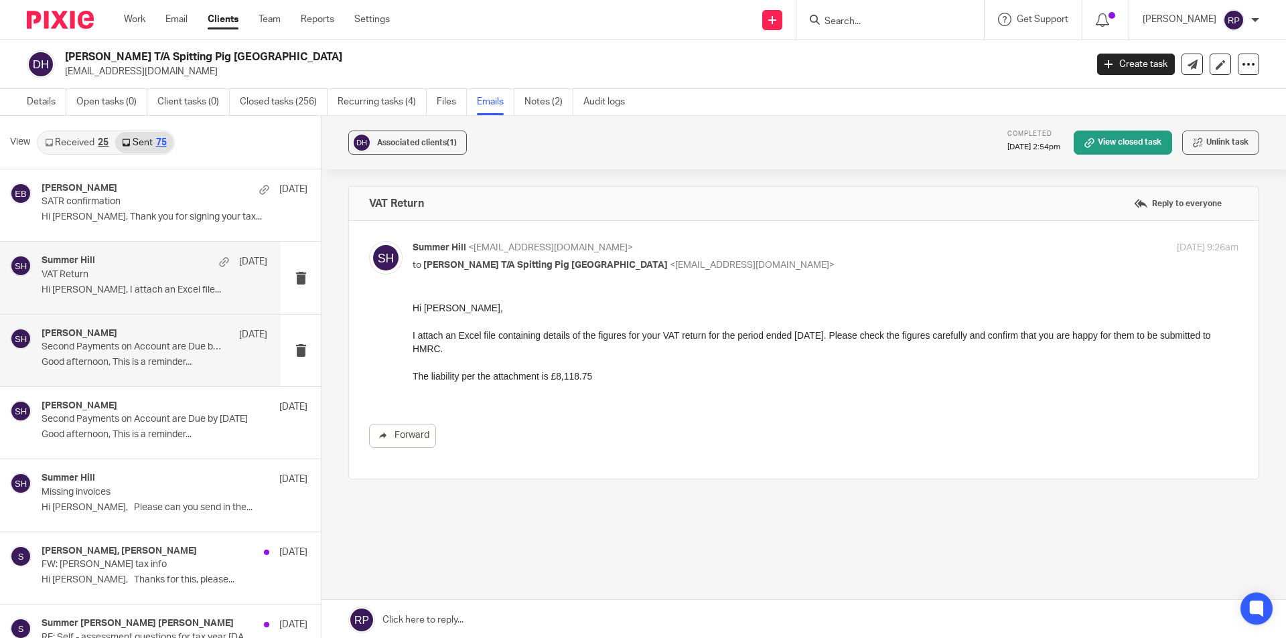
click at [143, 344] on p "Second Payments on Account are Due by [DATE]" at bounding box center [132, 347] width 181 height 11
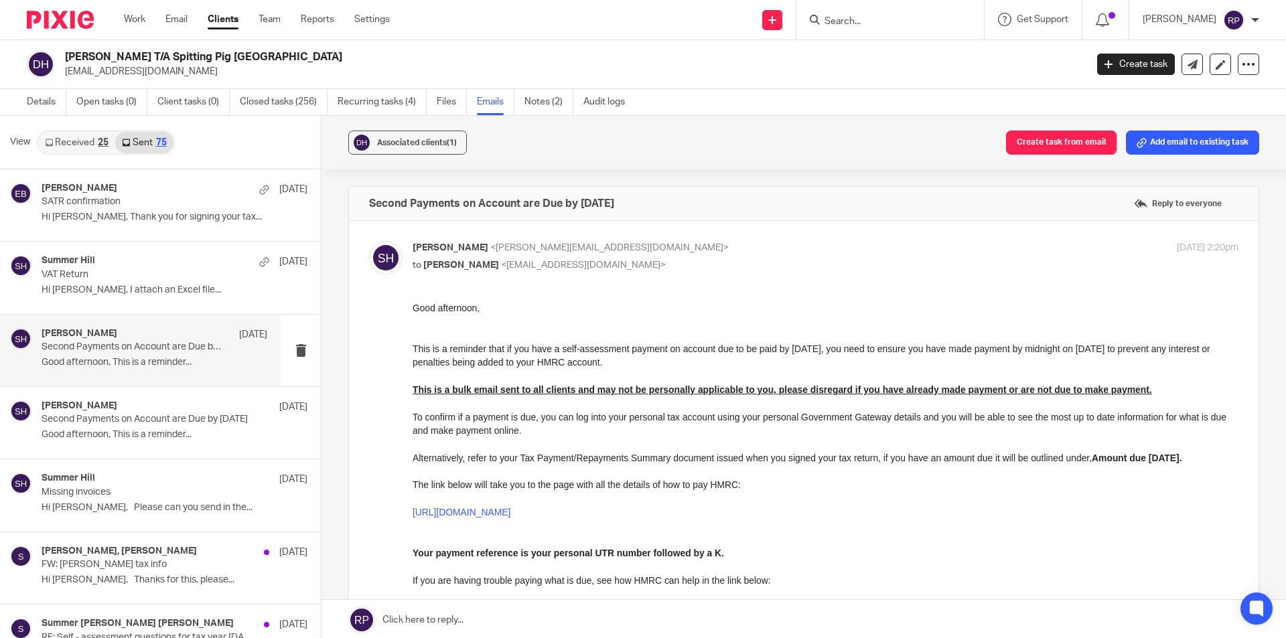
click at [88, 144] on link "Received 25" at bounding box center [76, 142] width 77 height 21
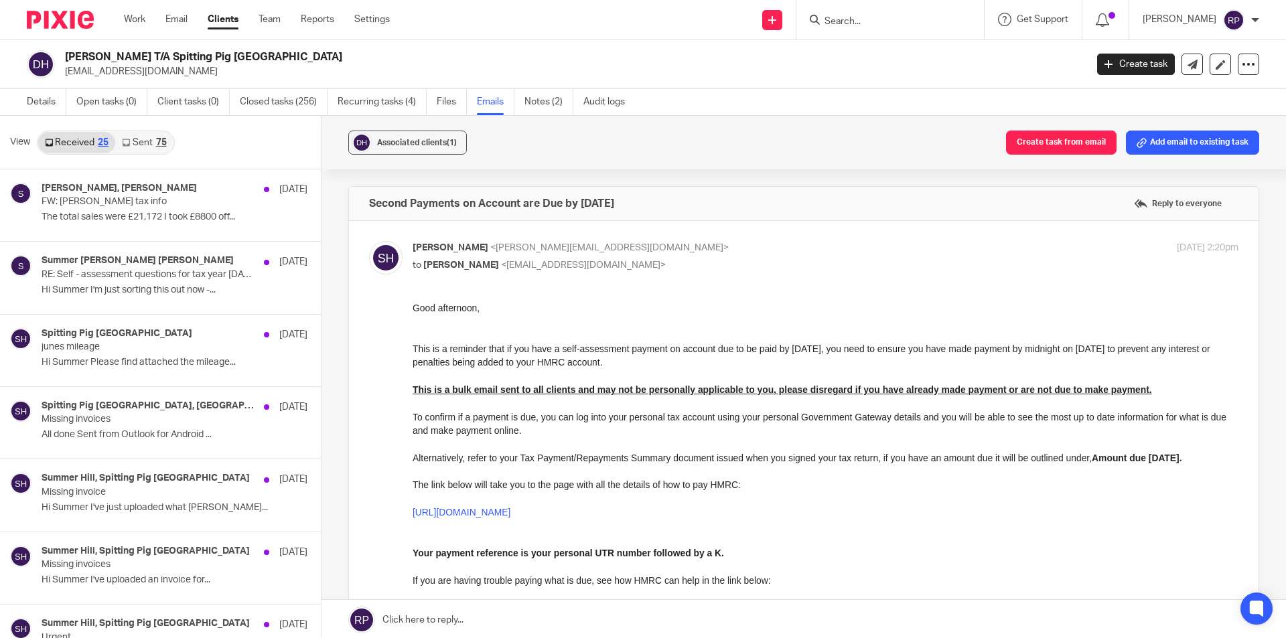
scroll to position [2, 0]
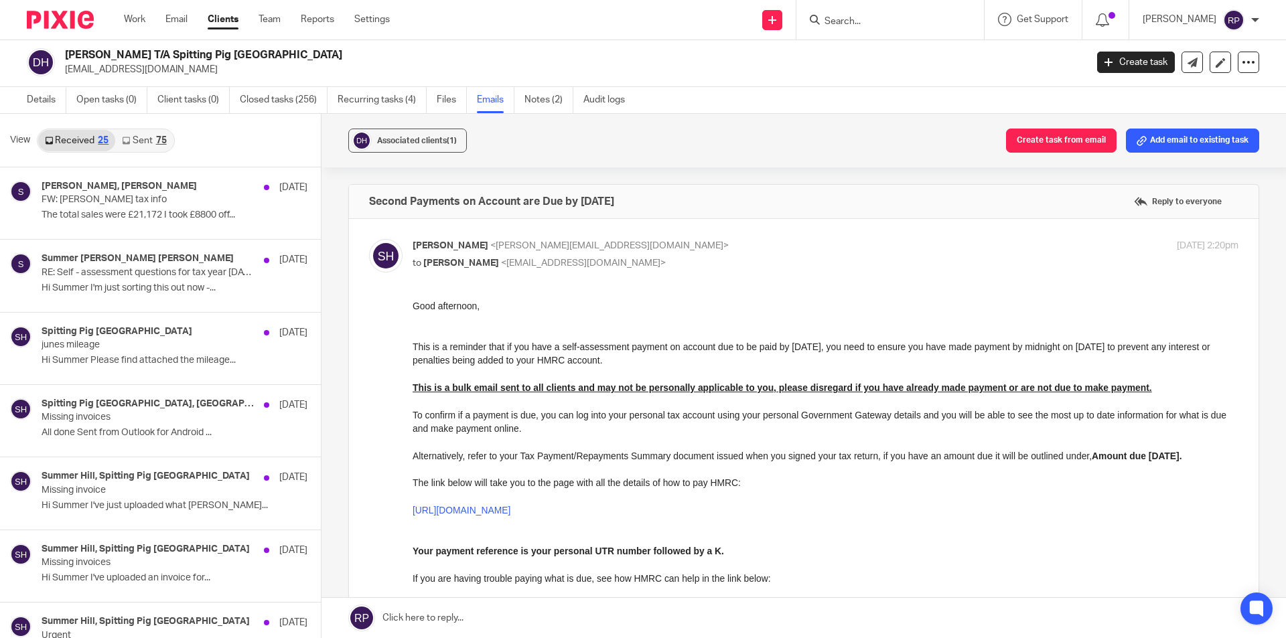
click at [212, 143] on div "View Received 25 Sent 75" at bounding box center [160, 141] width 321 height 54
click at [135, 147] on link "Sent 75" at bounding box center [144, 140] width 58 height 21
